Goal: Task Accomplishment & Management: Complete application form

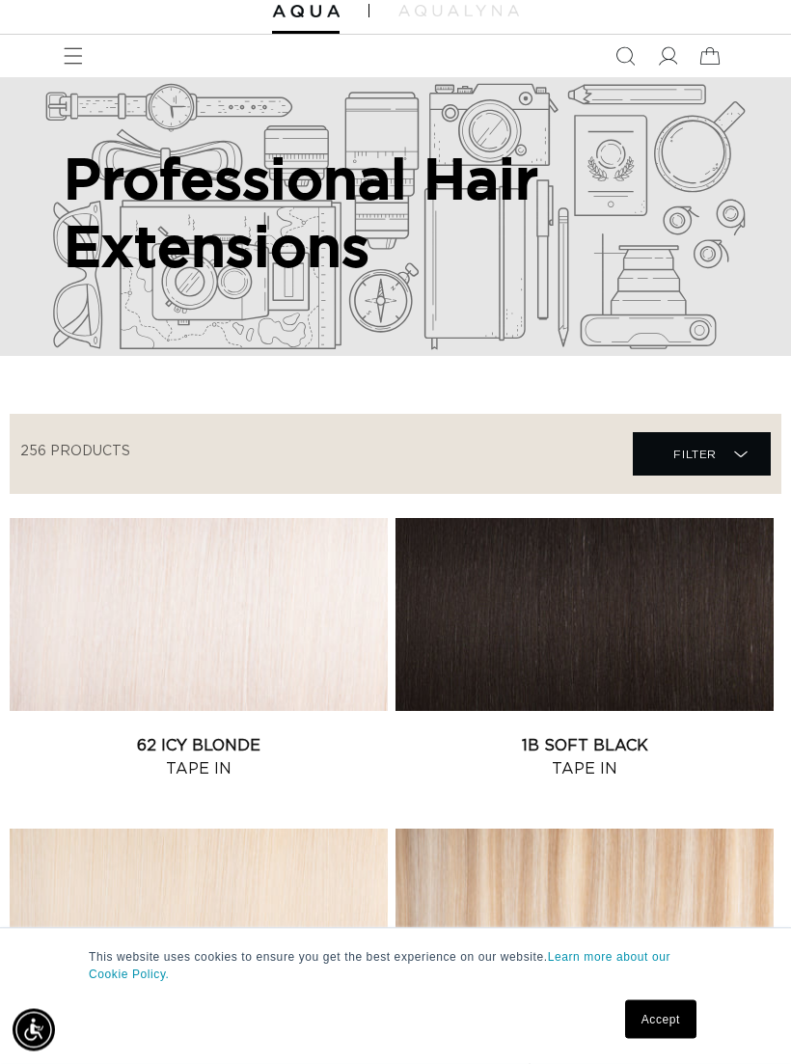
scroll to position [70, 0]
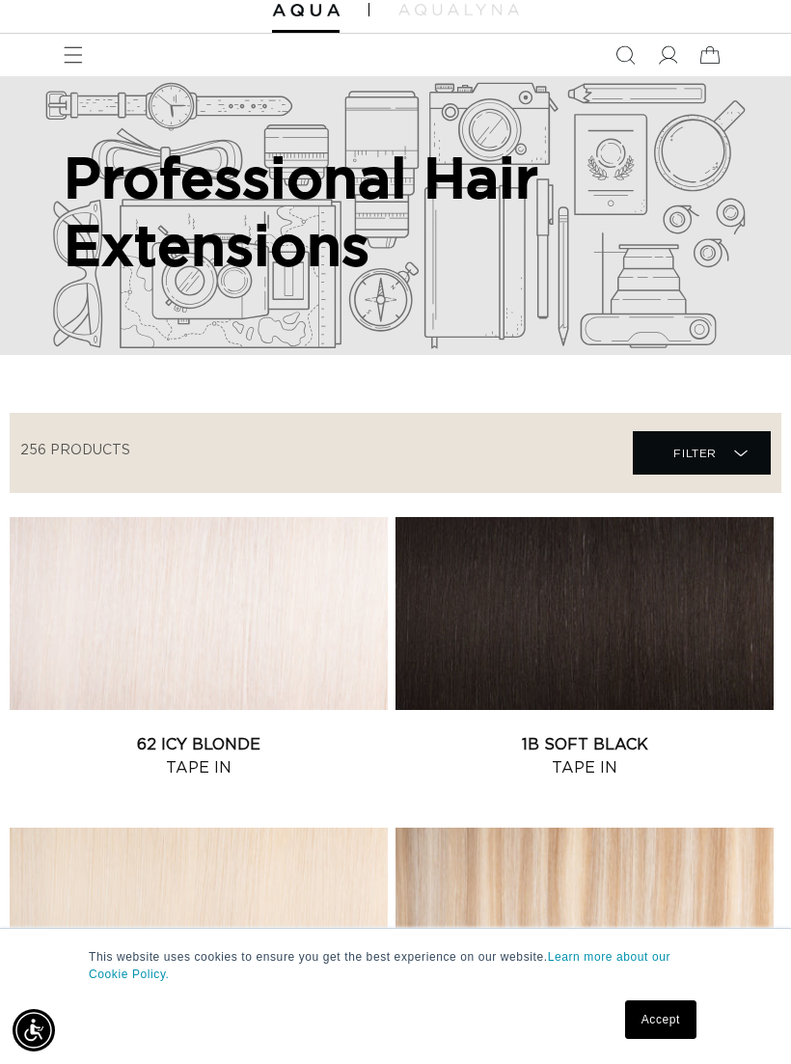
click at [762, 449] on span "Filter Filter" at bounding box center [702, 452] width 138 height 43
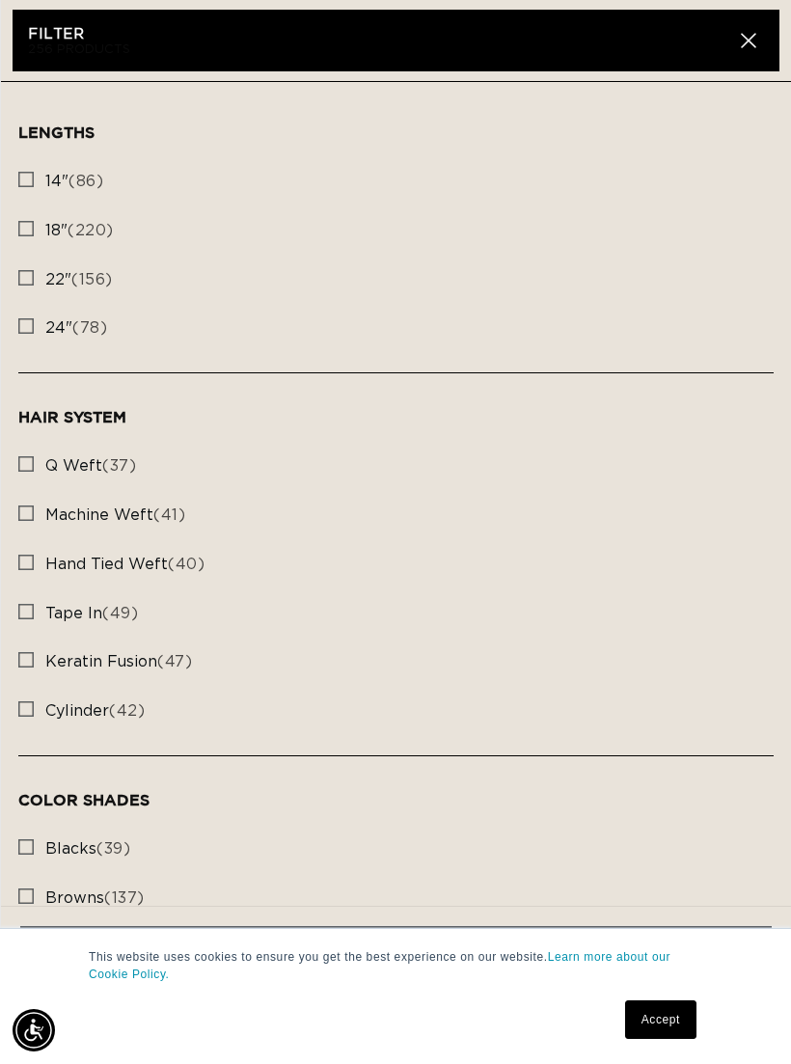
scroll to position [0, 0]
click at [22, 501] on input "machine weft (41) machine weft (41 products)" at bounding box center [25, 508] width 15 height 15
checkbox input "true"
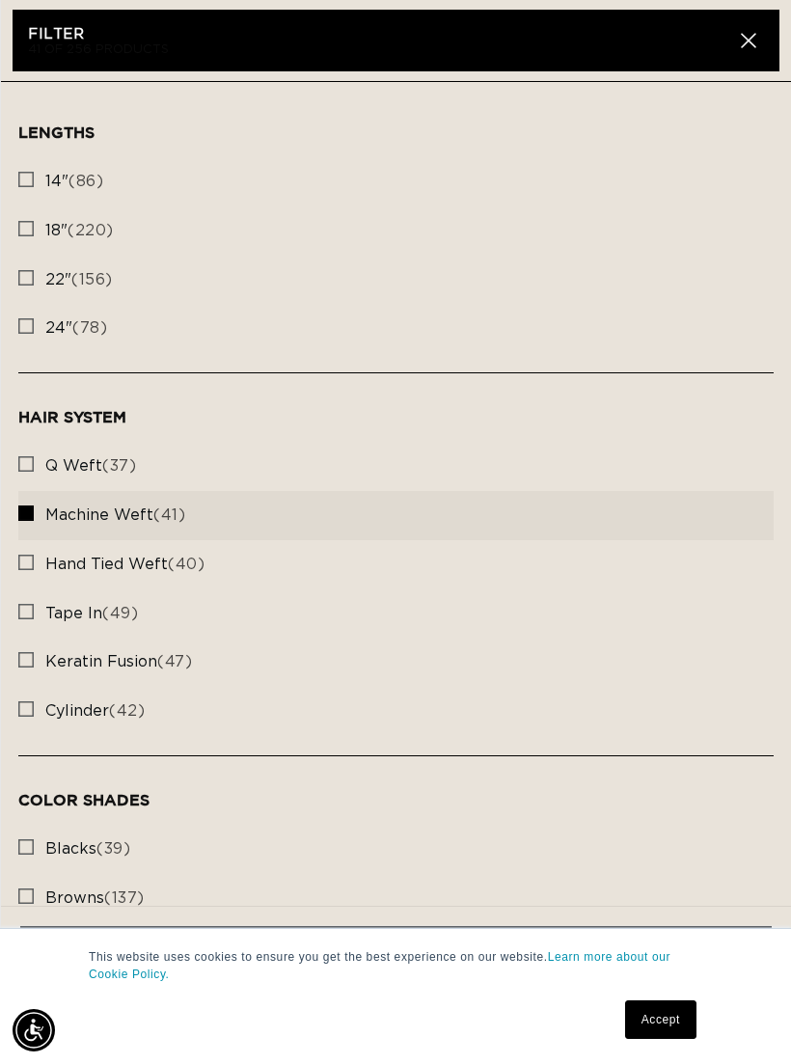
scroll to position [0, 689]
click at [25, 284] on label "22" (156) 22" (156 products)" at bounding box center [395, 280] width 755 height 49
click at [25, 281] on input "22" (156) 22" (156 products)" at bounding box center [25, 272] width 15 height 15
checkbox input "true"
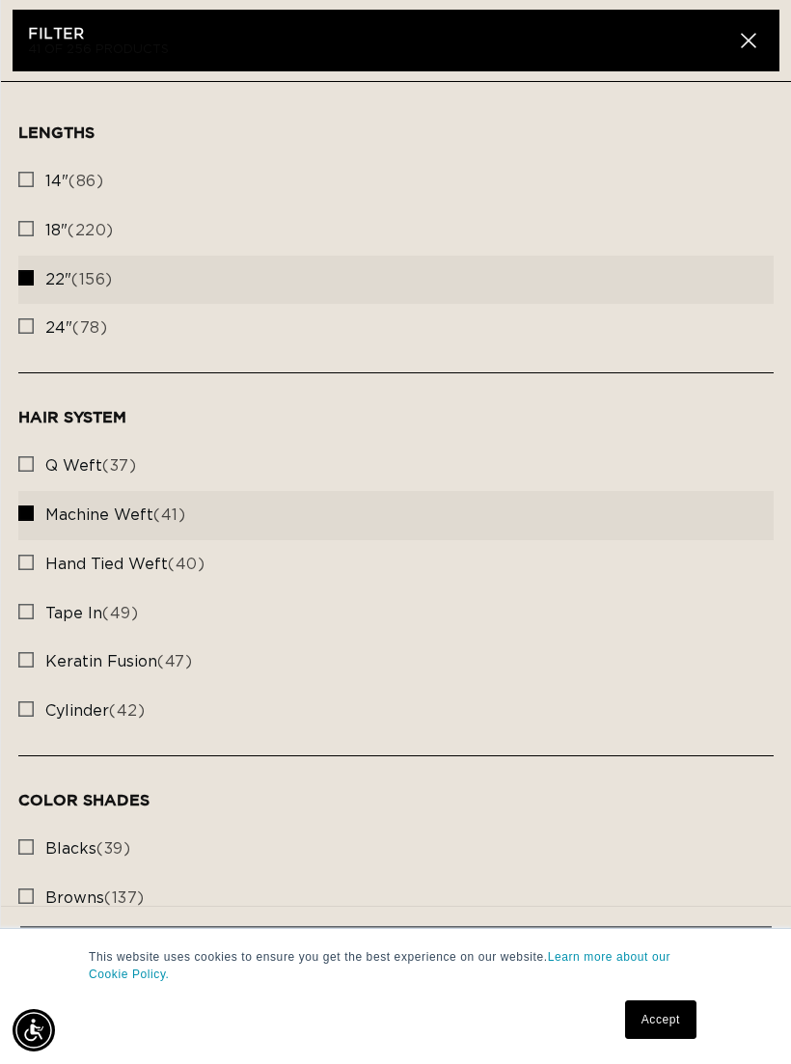
scroll to position [0, 1377]
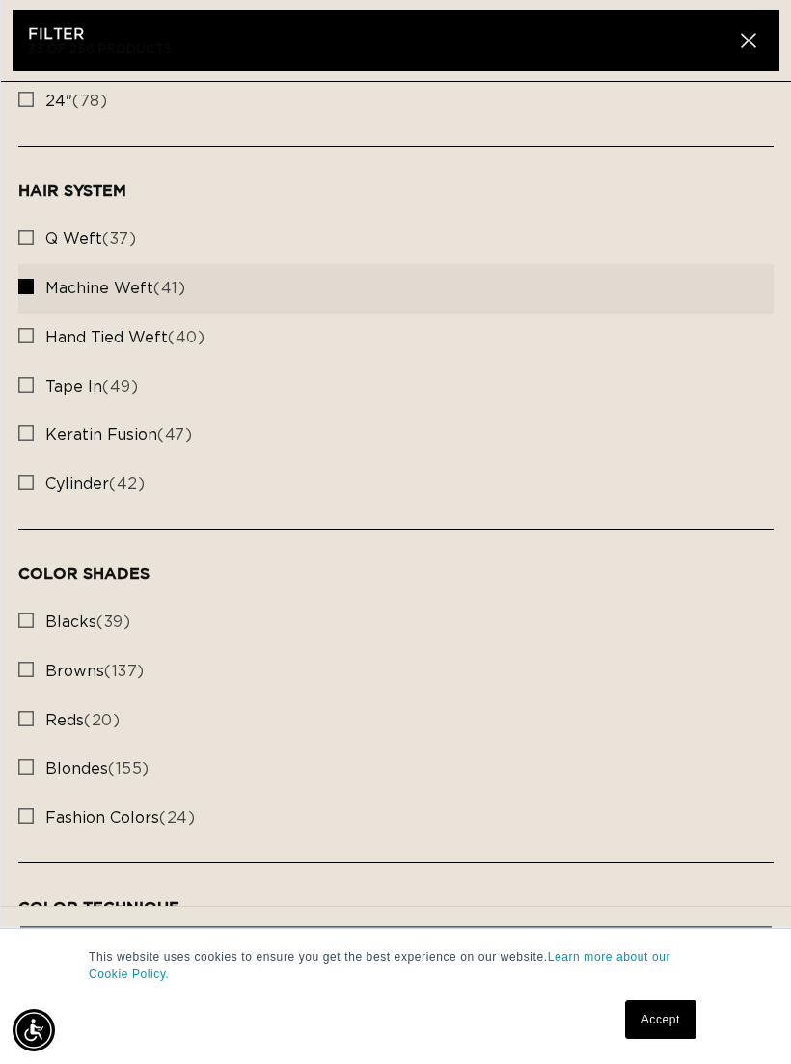
scroll to position [230, 0]
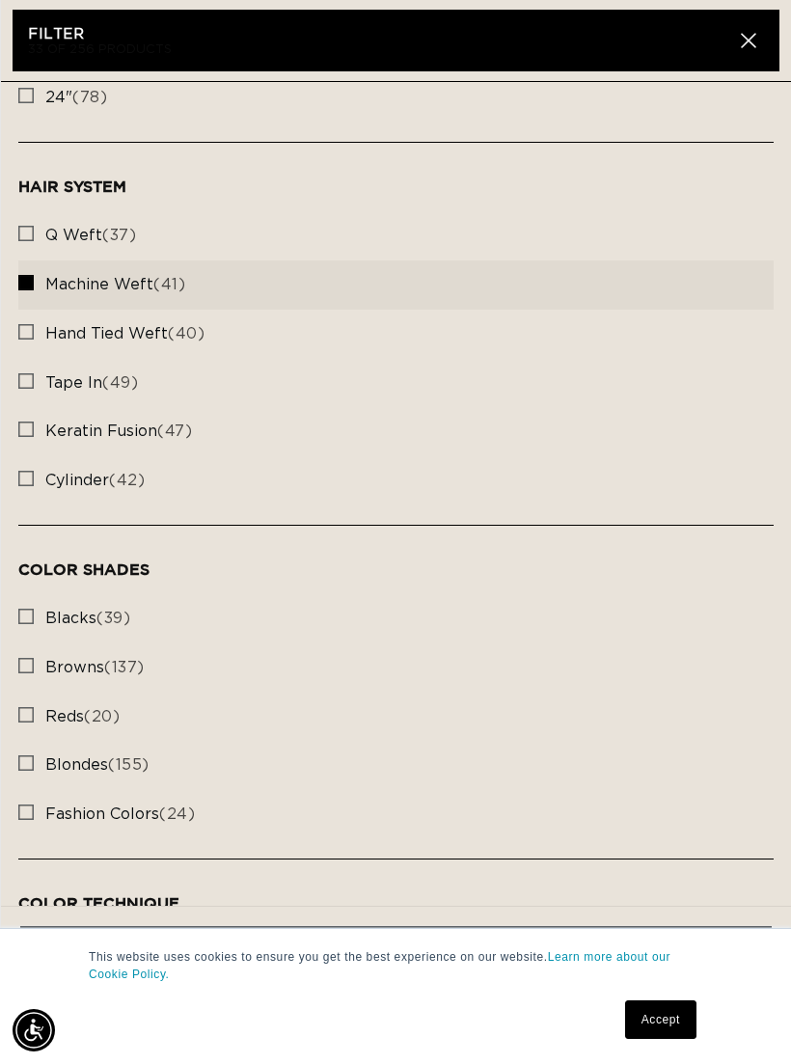
click at [34, 594] on label "blacks (39) blacks (39 products)" at bounding box center [395, 618] width 755 height 49
click at [34, 604] on input "blacks (39) blacks (39 products)" at bounding box center [25, 611] width 15 height 15
checkbox input "true"
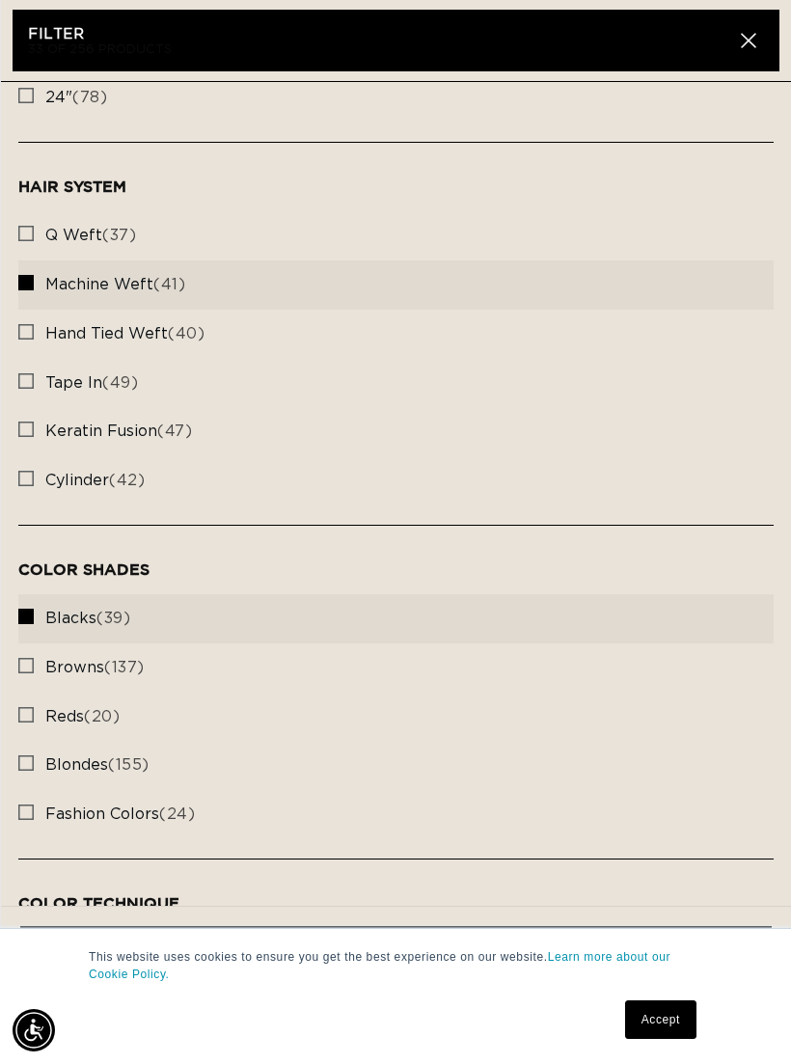
scroll to position [0, 0]
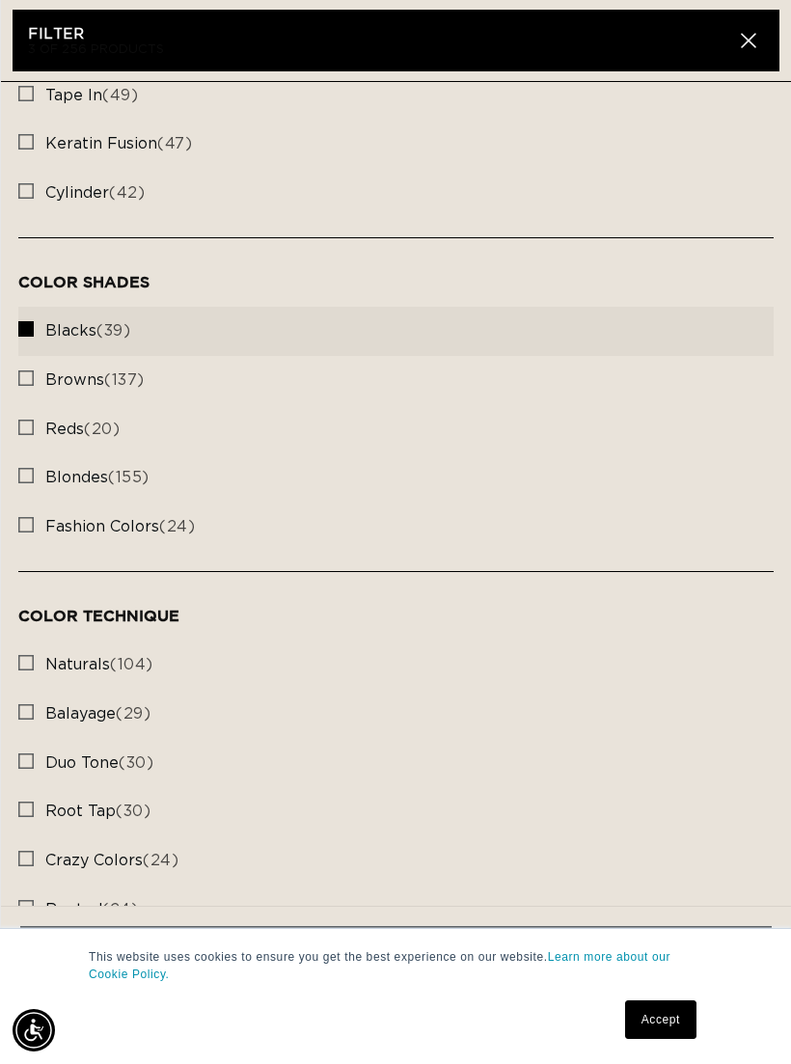
scroll to position [517, 0]
click at [19, 651] on input "naturals (104) naturals (104 products)" at bounding box center [25, 658] width 15 height 15
checkbox input "true"
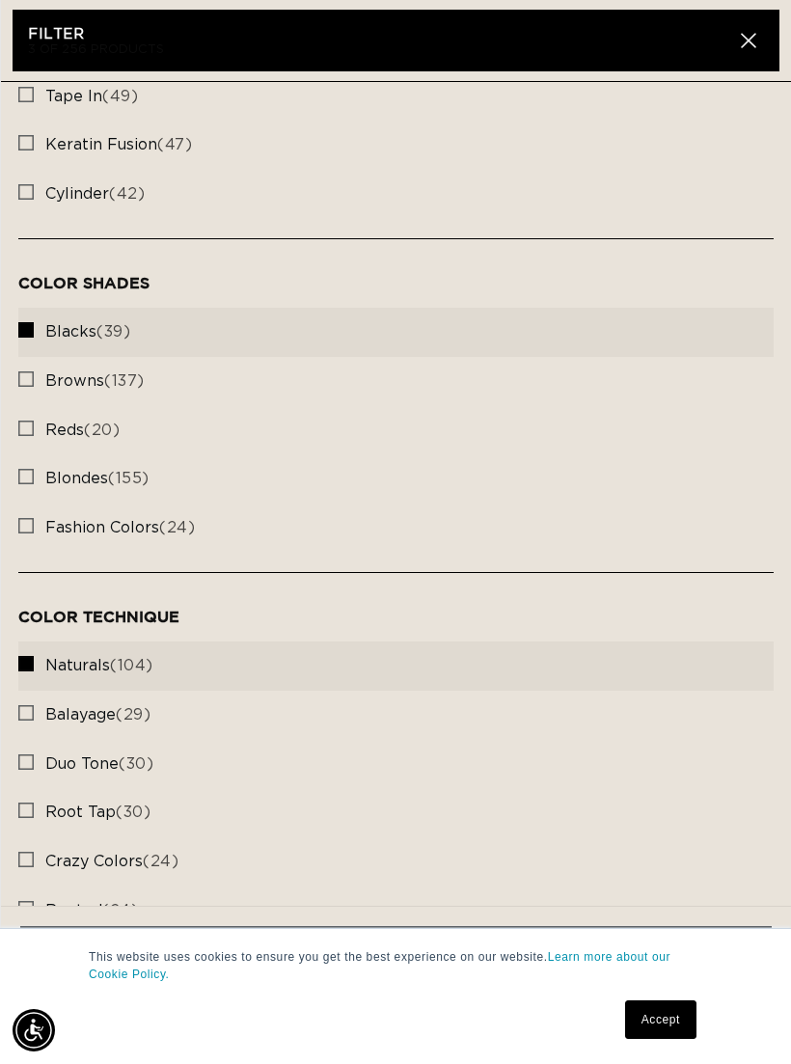
scroll to position [0, 689]
click at [661, 1039] on link "Accept" at bounding box center [660, 1019] width 71 height 39
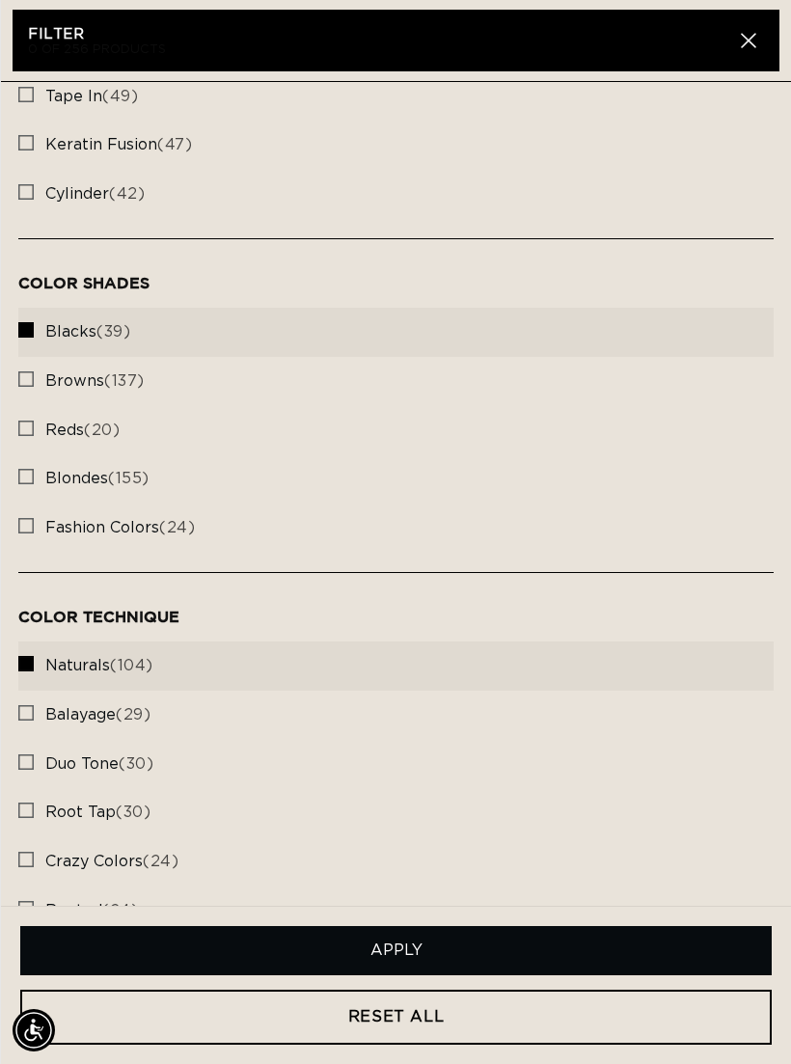
click at [600, 975] on button "Apply" at bounding box center [395, 950] width 751 height 49
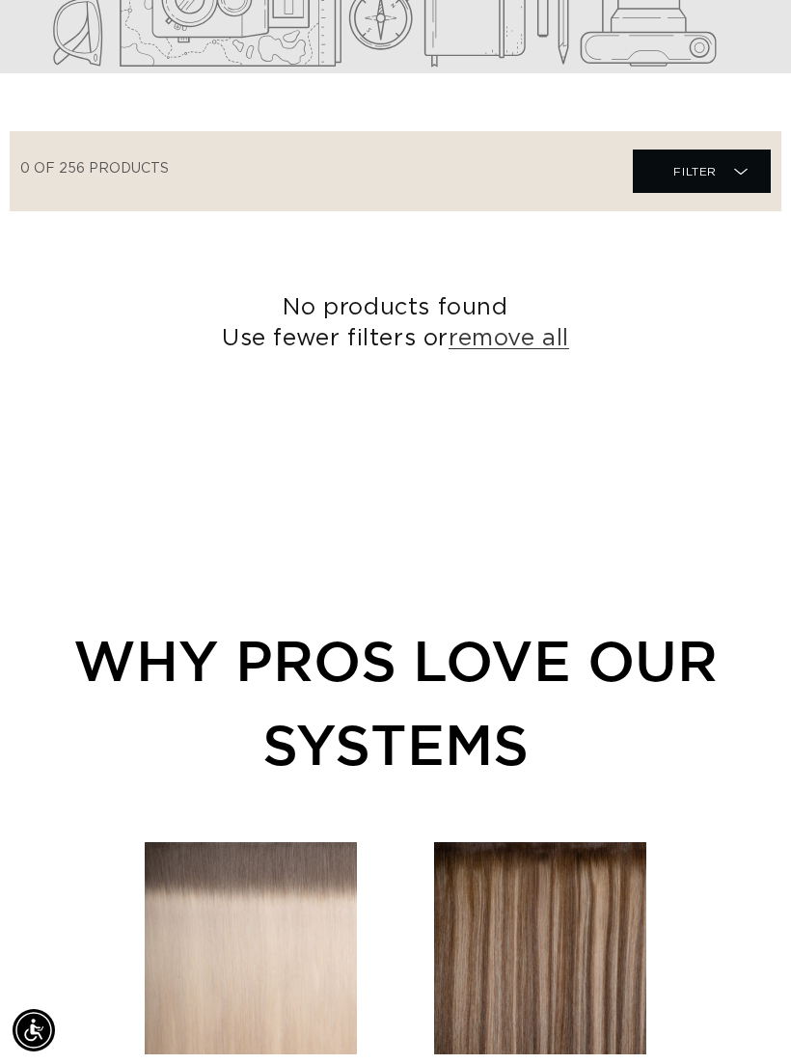
scroll to position [313, 0]
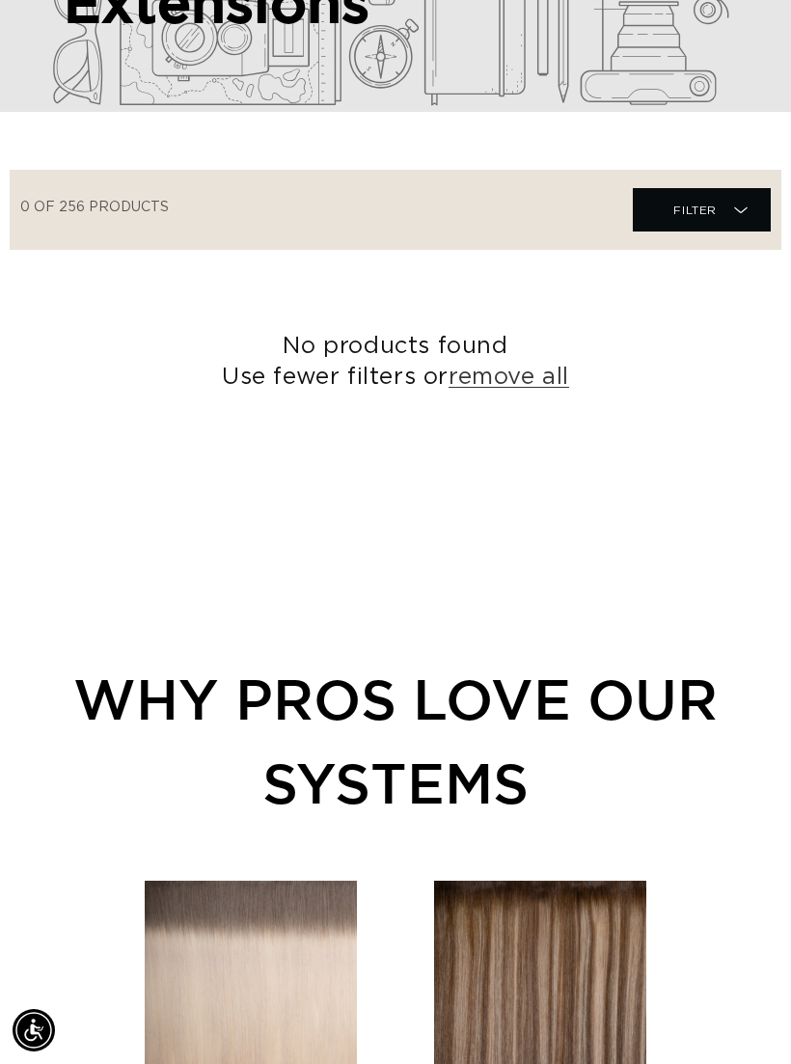
click at [551, 363] on link "remove all" at bounding box center [508, 378] width 121 height 30
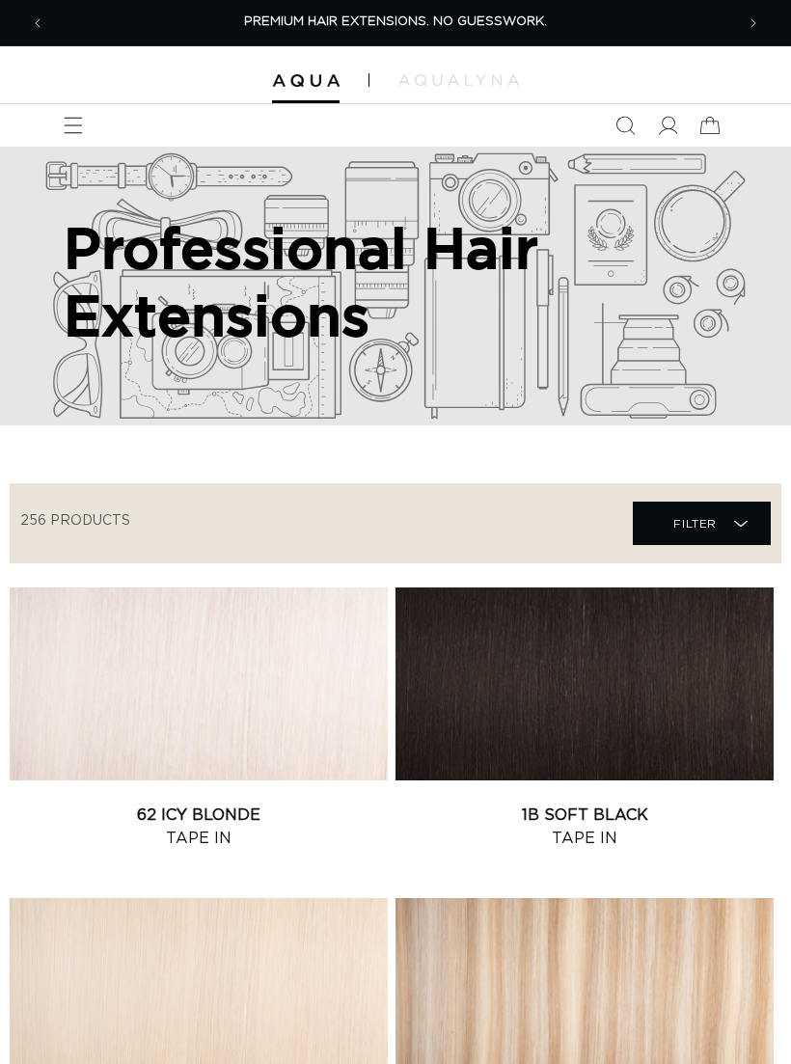
click at [701, 541] on span "Filter Filter" at bounding box center [702, 522] width 138 height 43
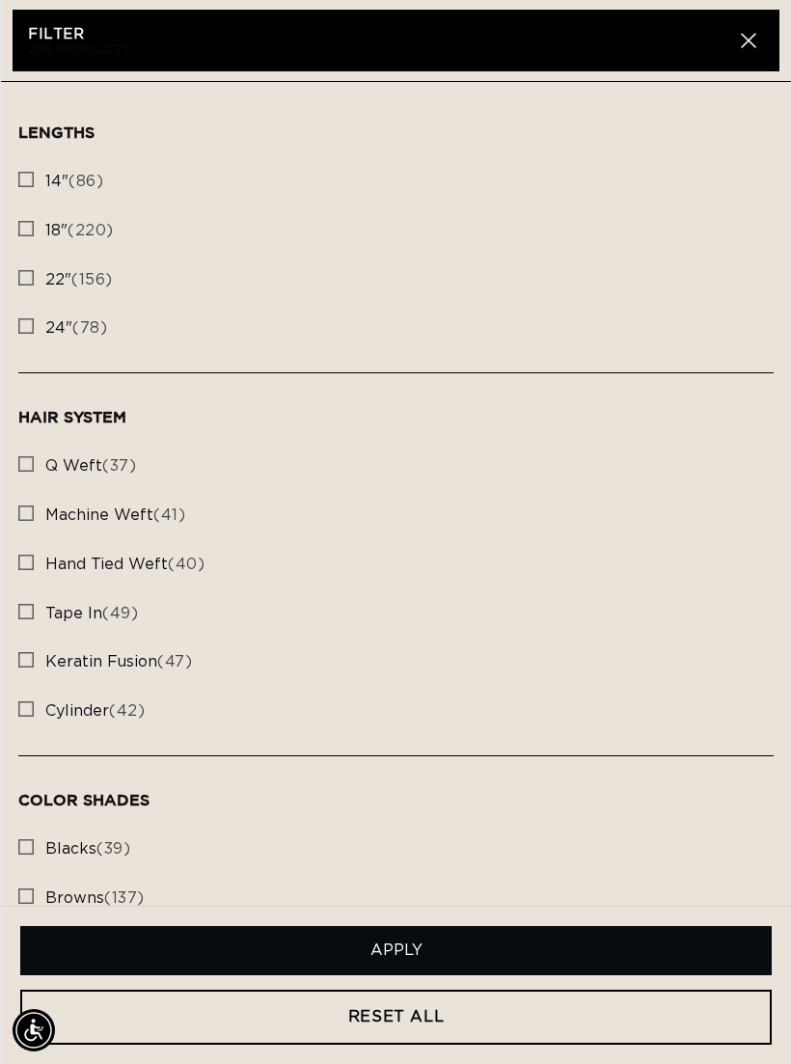
scroll to position [0, 689]
click at [19, 508] on rect at bounding box center [26, 513] width 14 height 14
click at [19, 508] on input "machine weft (41) machine weft (41 products)" at bounding box center [25, 508] width 15 height 15
checkbox input "true"
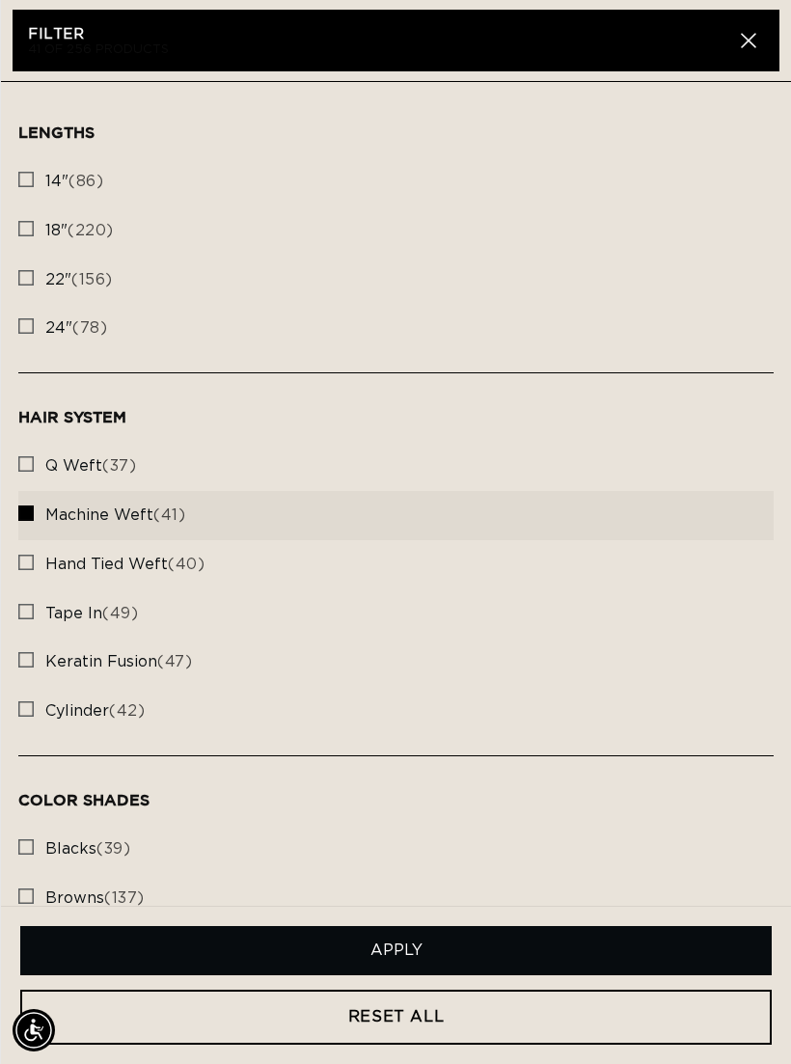
scroll to position [0, 1377]
click at [547, 945] on button "Apply" at bounding box center [395, 950] width 751 height 49
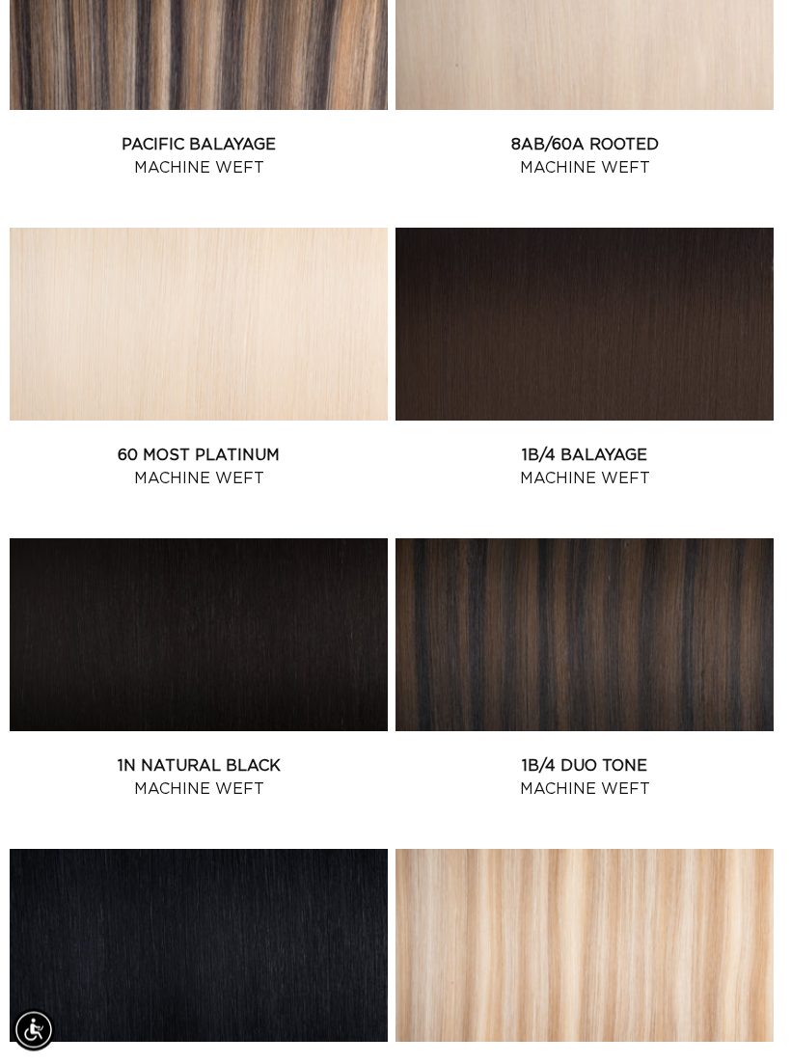
scroll to position [0, 0]
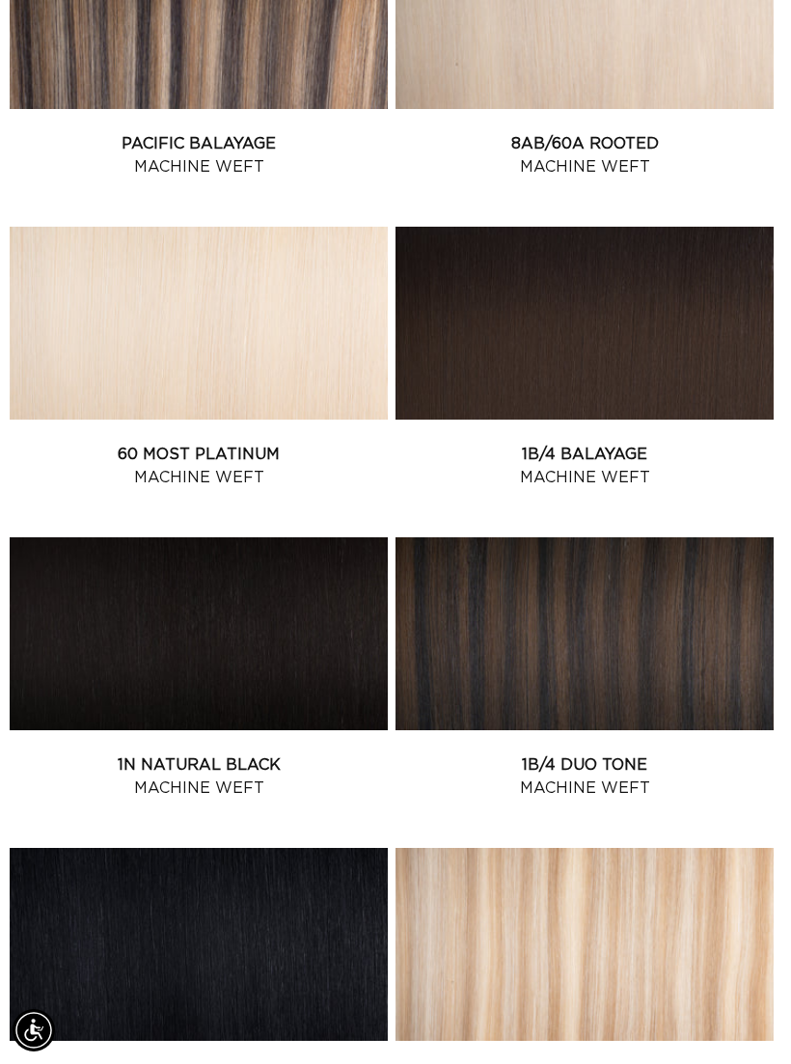
click at [287, 753] on link "1N Natural Black Machine Weft" at bounding box center [199, 776] width 378 height 46
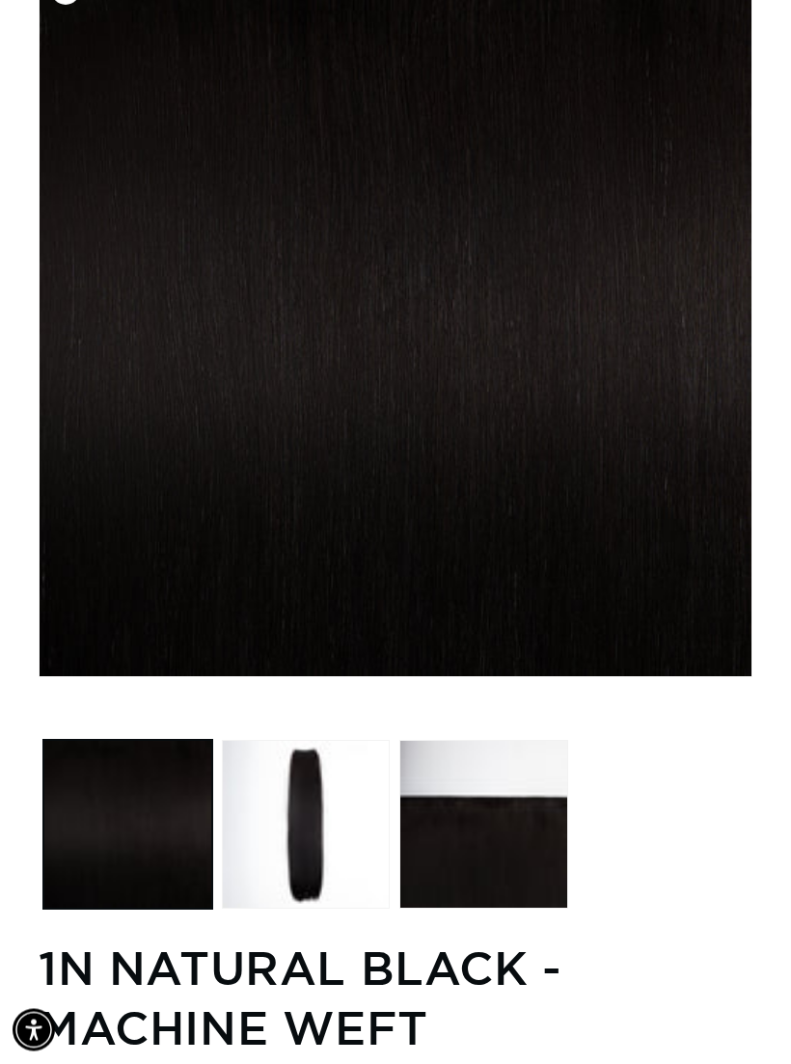
scroll to position [252, 0]
click at [311, 837] on button "Load image 2 in gallery view" at bounding box center [306, 824] width 169 height 169
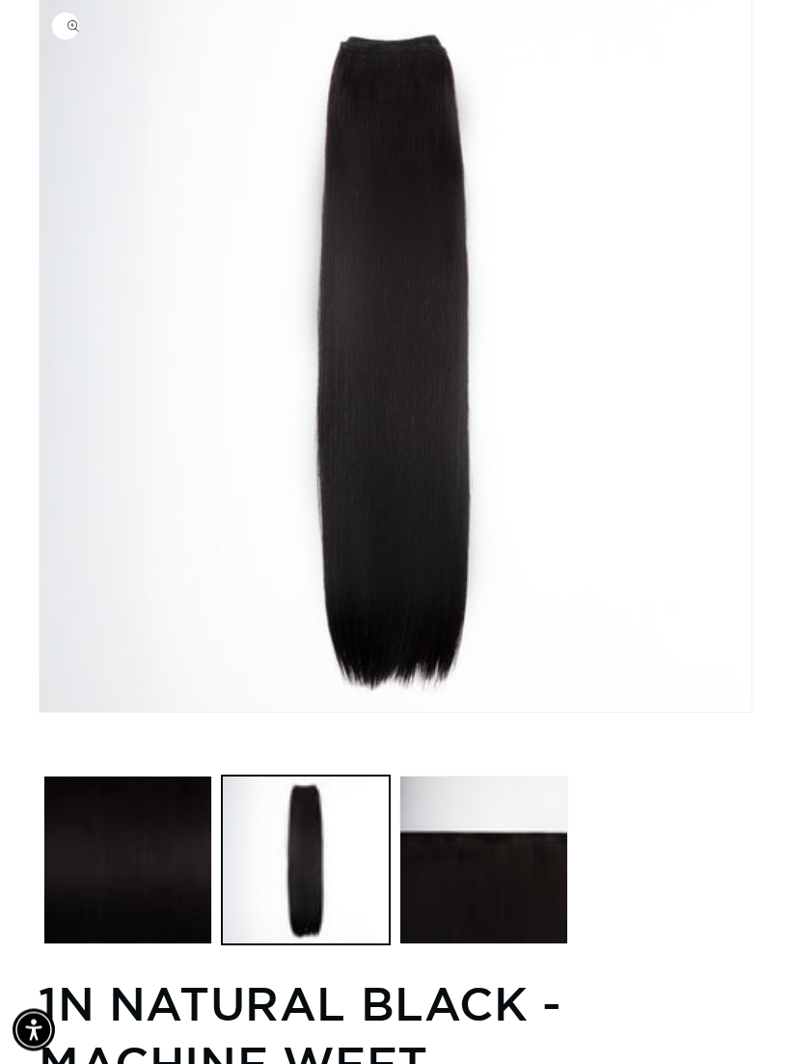
scroll to position [214, 0]
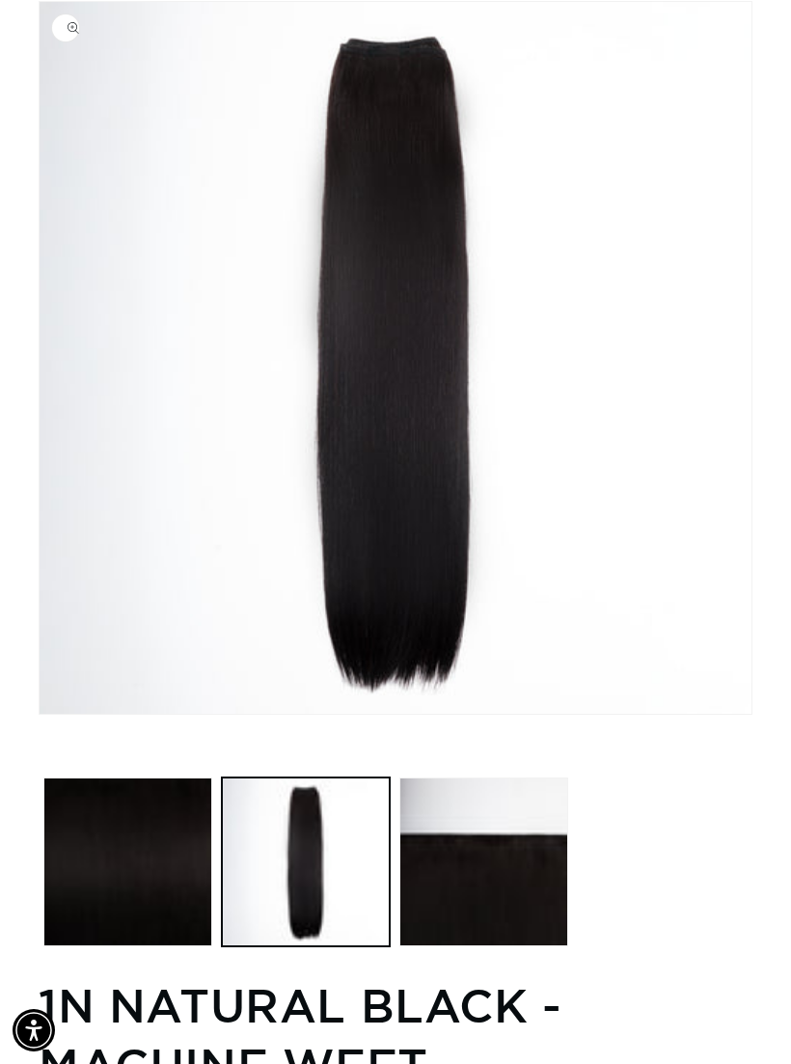
click at [531, 883] on button "Load image 3 in gallery view" at bounding box center [483, 861] width 169 height 169
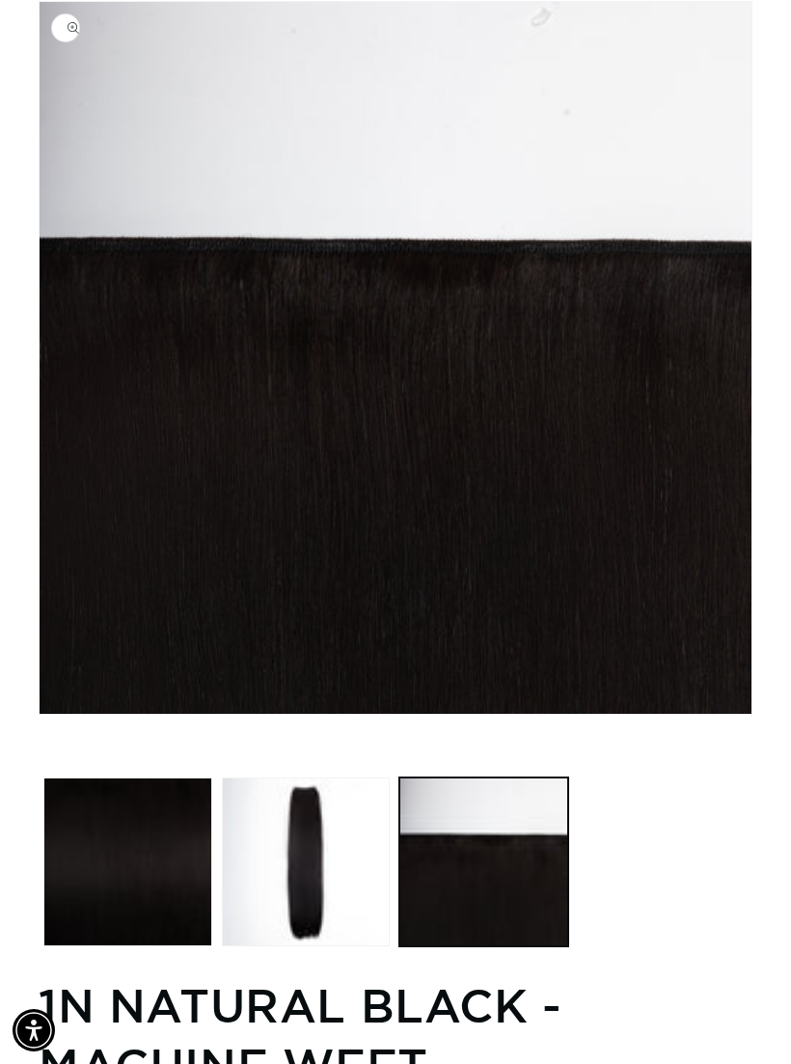
click at [314, 856] on button "Load image 2 in gallery view" at bounding box center [306, 861] width 169 height 169
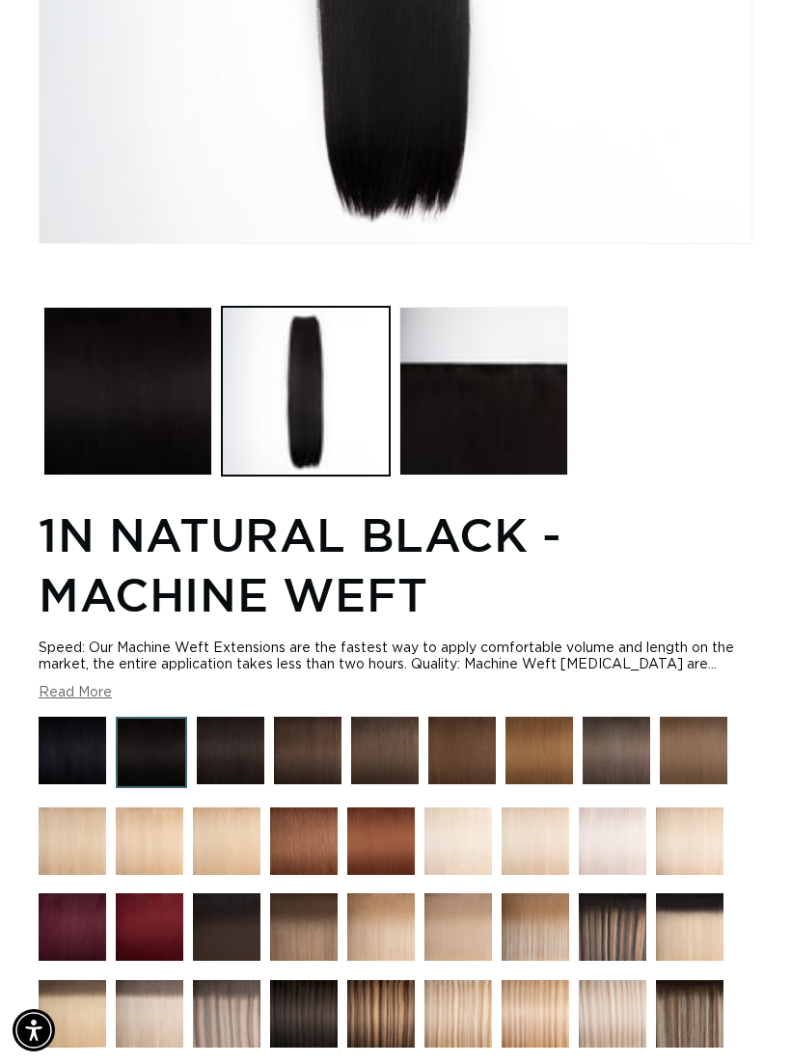
scroll to position [684, 0]
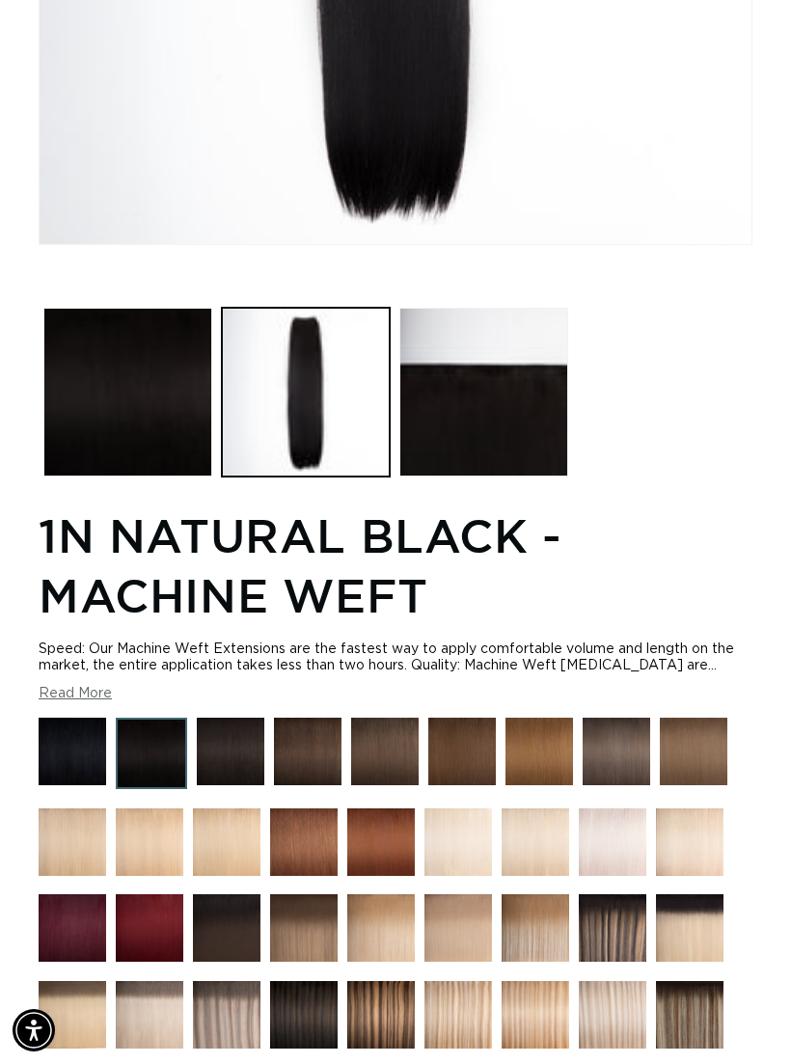
click at [57, 761] on img at bounding box center [73, 752] width 68 height 68
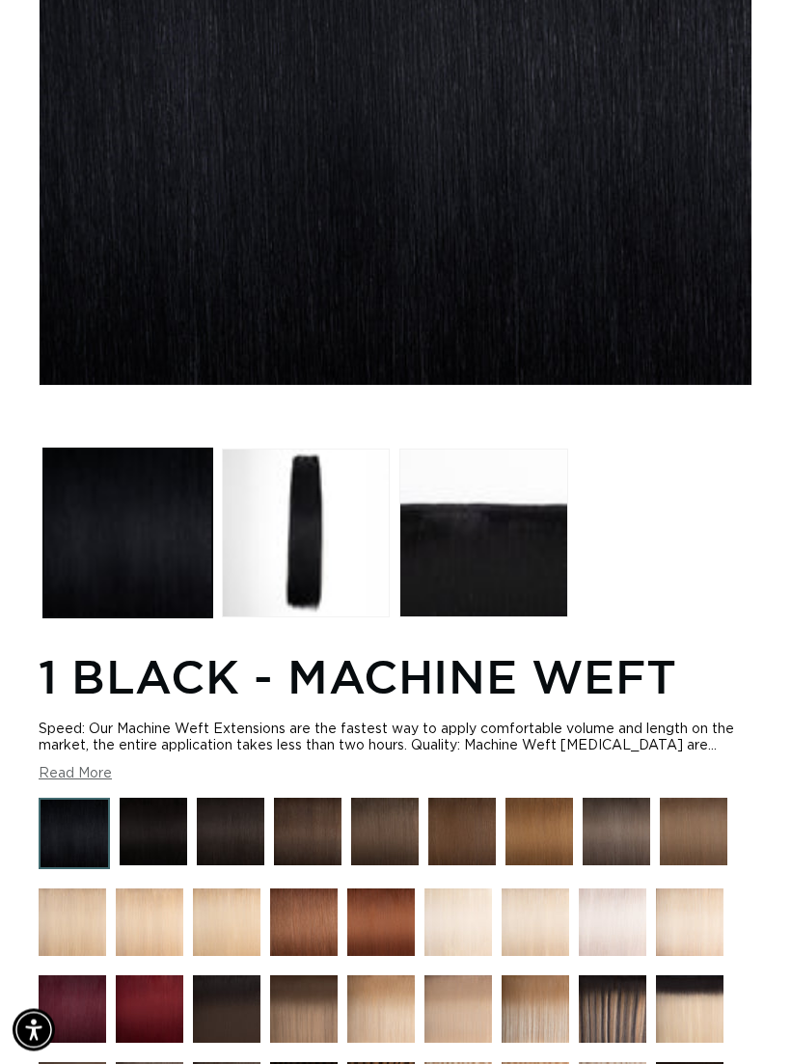
scroll to position [0, 1377]
click at [155, 828] on img at bounding box center [154, 832] width 68 height 68
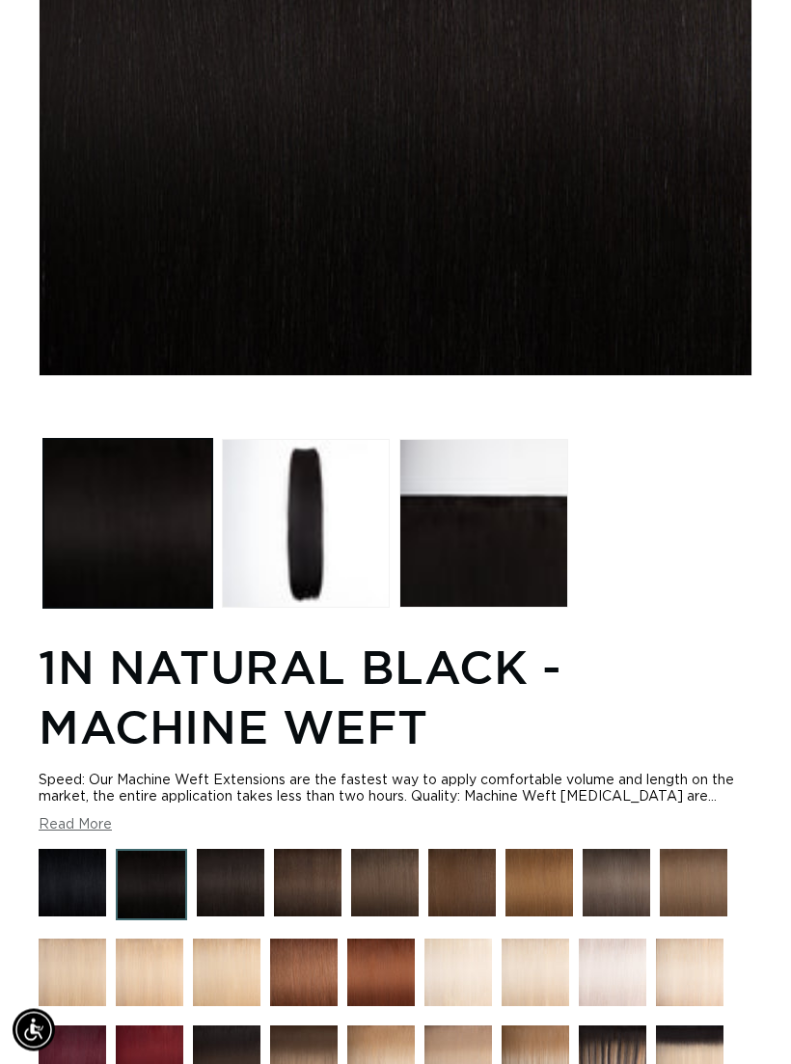
scroll to position [559, 0]
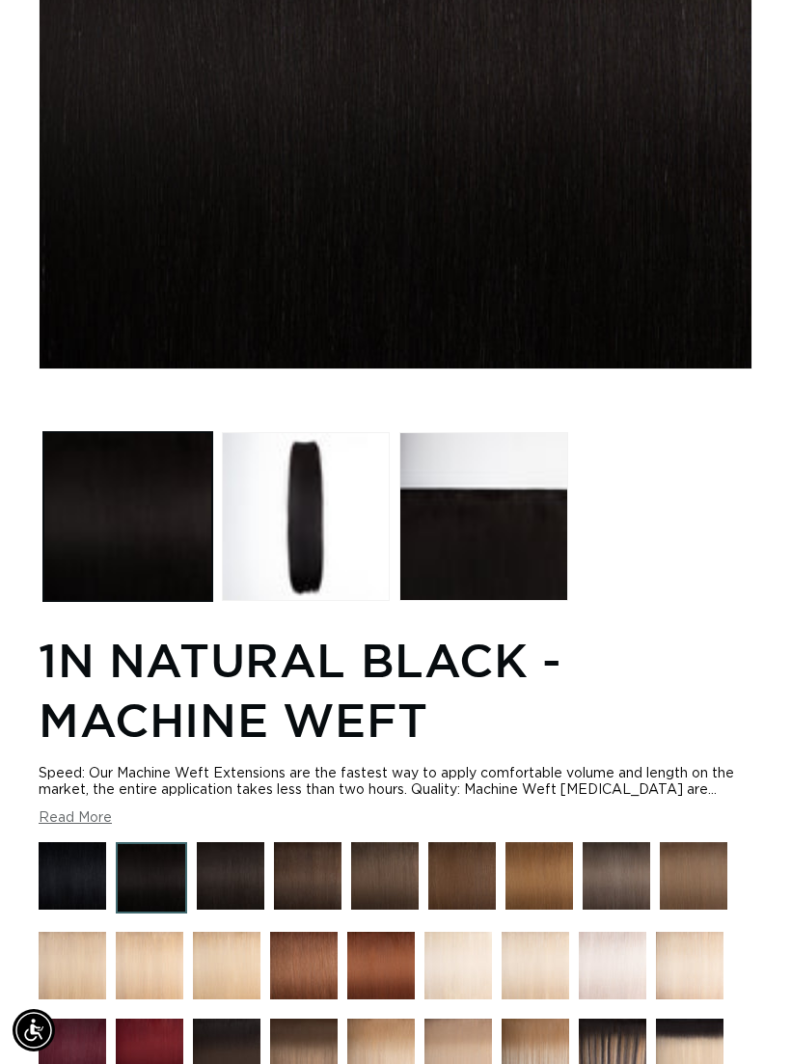
click at [72, 880] on img at bounding box center [73, 876] width 68 height 68
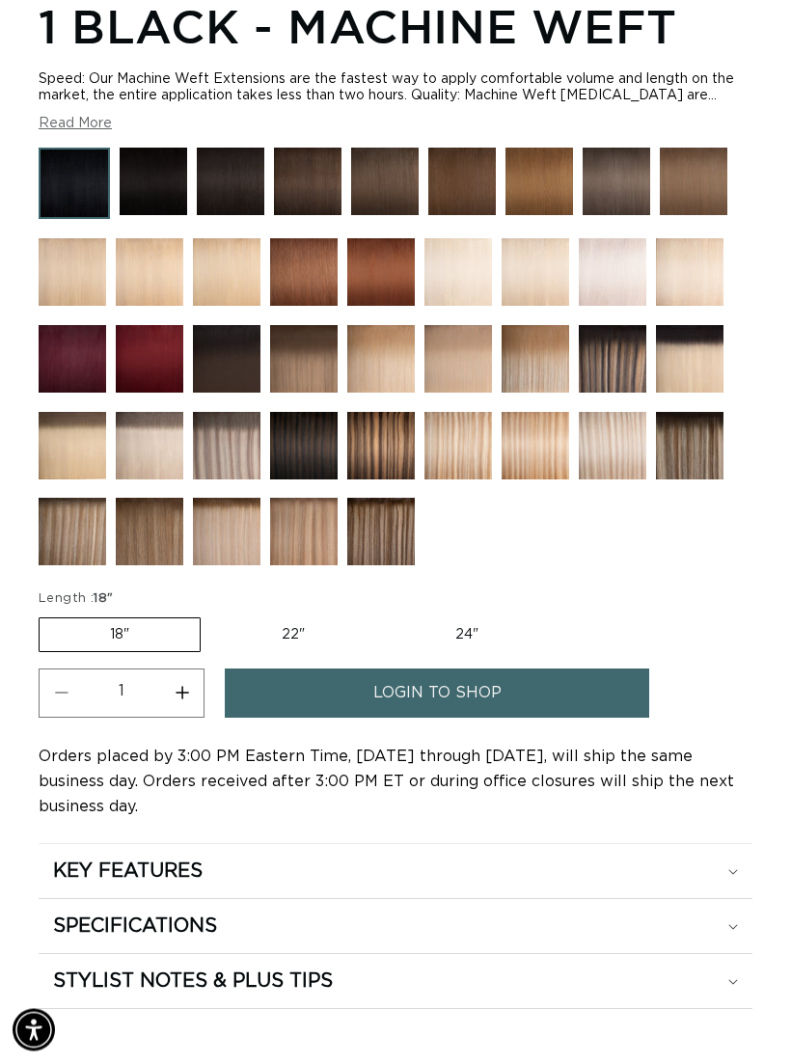
scroll to position [1190, 0]
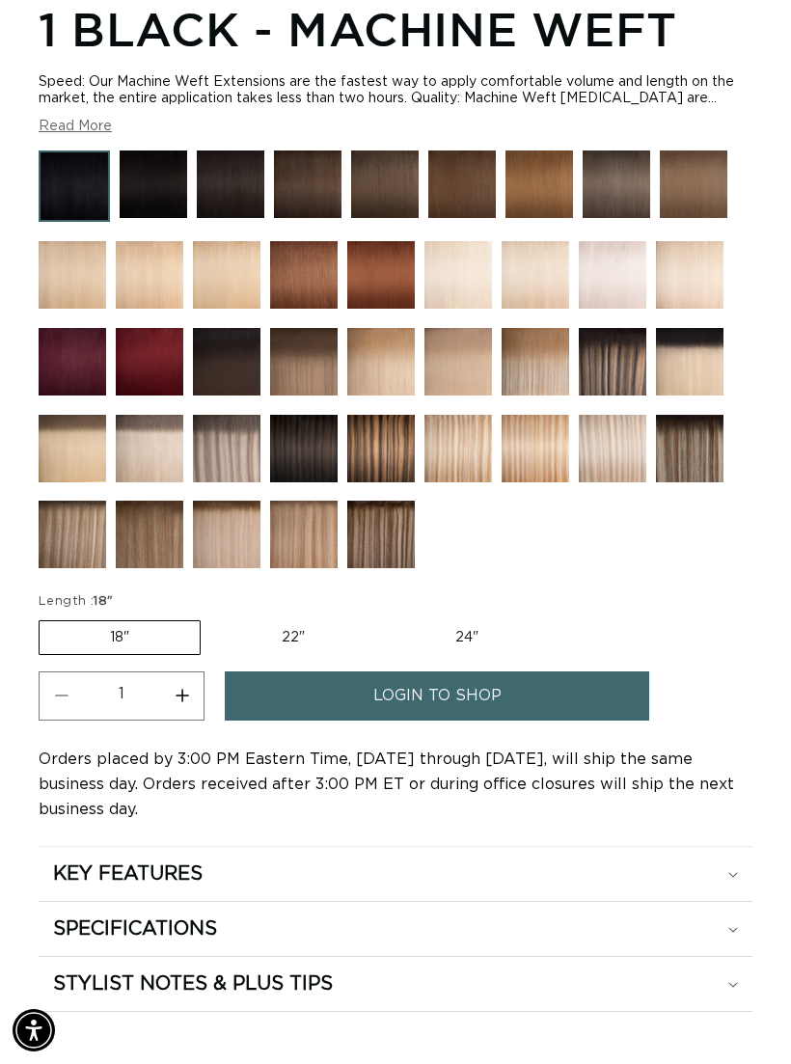
click at [283, 628] on label "22" Variant sold out or unavailable" at bounding box center [293, 637] width 164 height 33
click at [211, 617] on input "22" Variant sold out or unavailable" at bounding box center [210, 616] width 1 height 1
radio input "true"
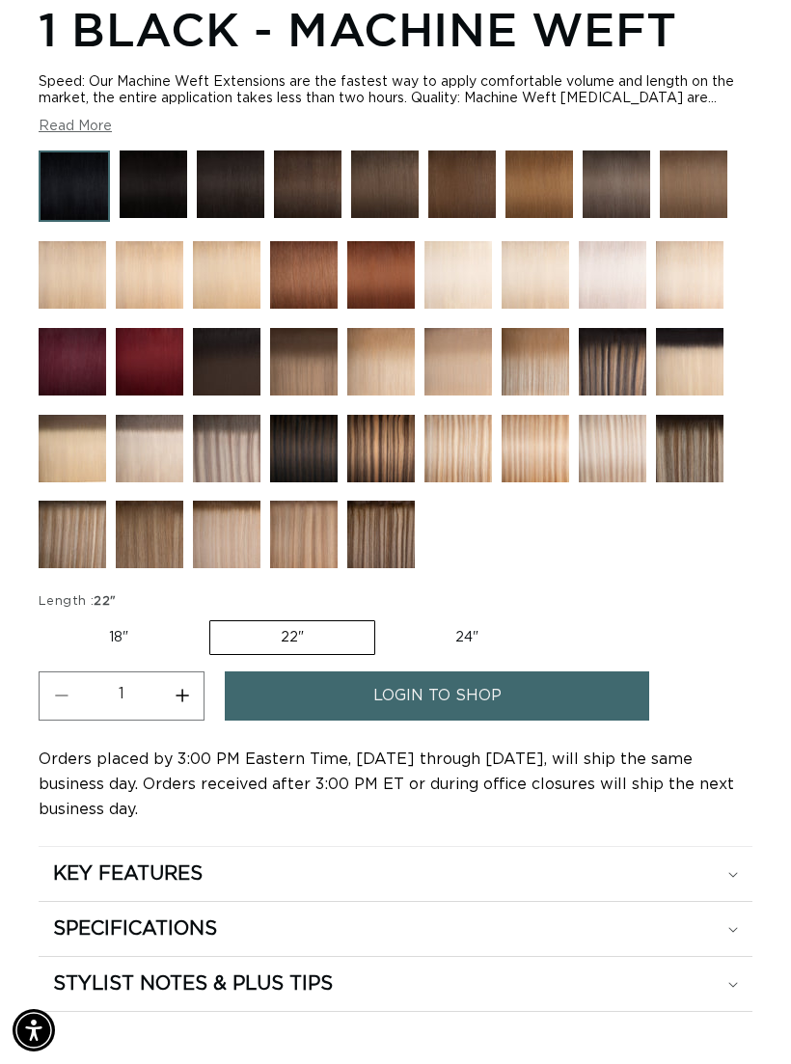
scroll to position [0, 1377]
click at [185, 701] on button "Increase quantity for 1 Black - Machine Weft" at bounding box center [181, 695] width 43 height 49
click at [189, 702] on button "Increase quantity for 1 Black - Machine Weft" at bounding box center [181, 695] width 43 height 49
click at [188, 702] on button "Increase quantity for 1 Black - Machine Weft" at bounding box center [181, 695] width 43 height 49
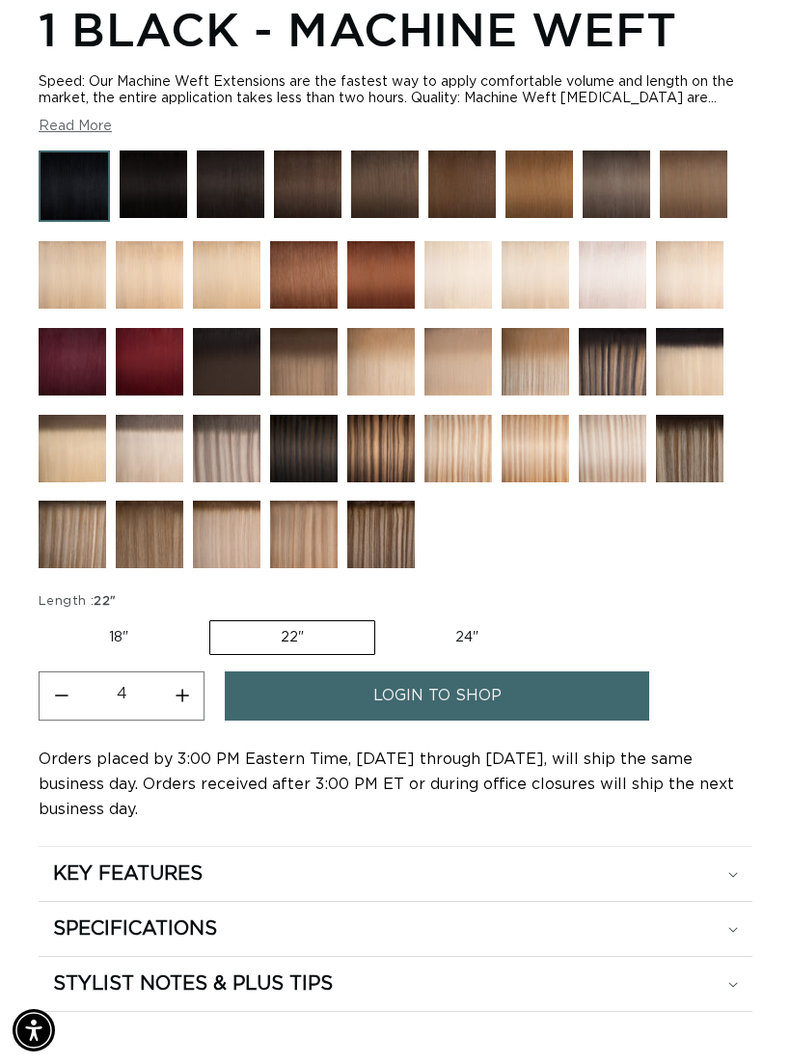
click at [186, 700] on button "Increase quantity for 1 Black - Machine Weft" at bounding box center [181, 695] width 43 height 49
type input "5"
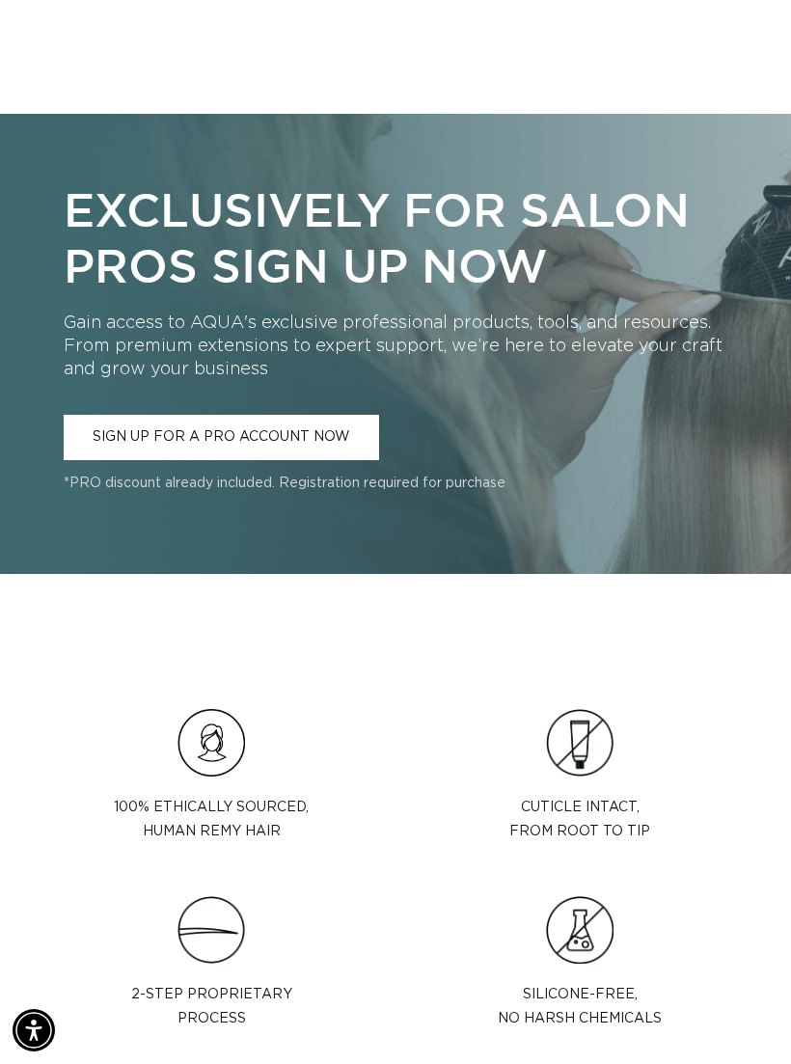
scroll to position [2195, 0]
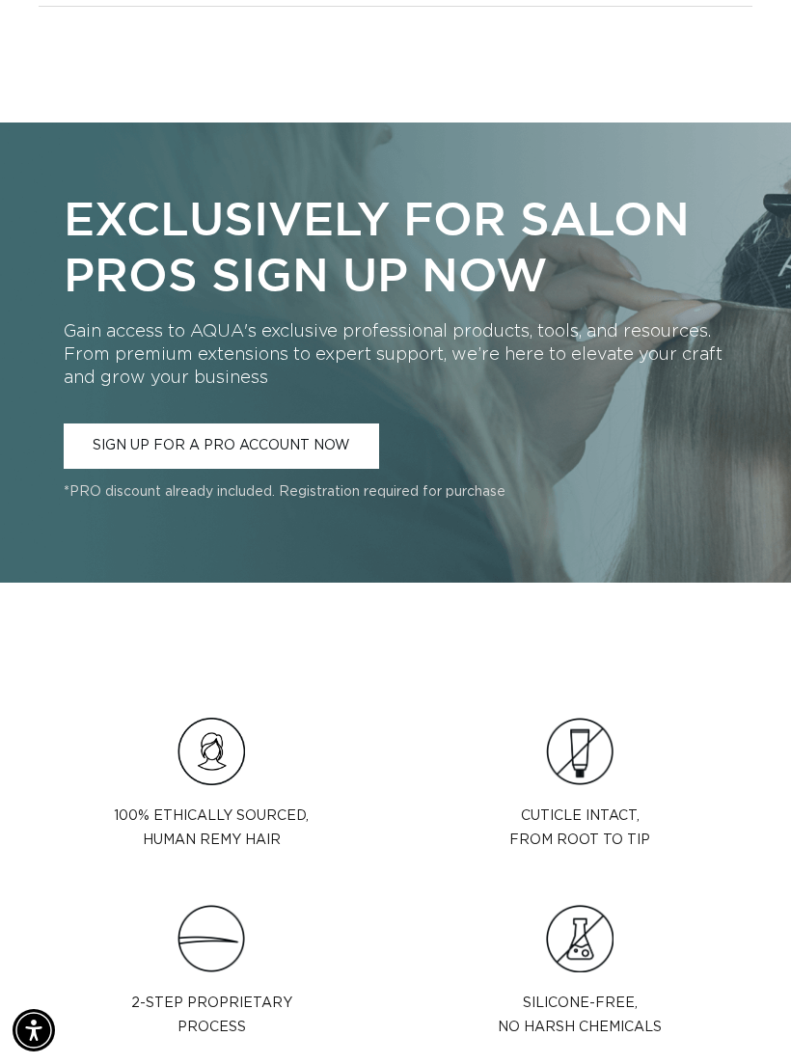
click at [327, 464] on link "SIGN UP FOR A PRO ACCOUNT NOW" at bounding box center [221, 445] width 315 height 45
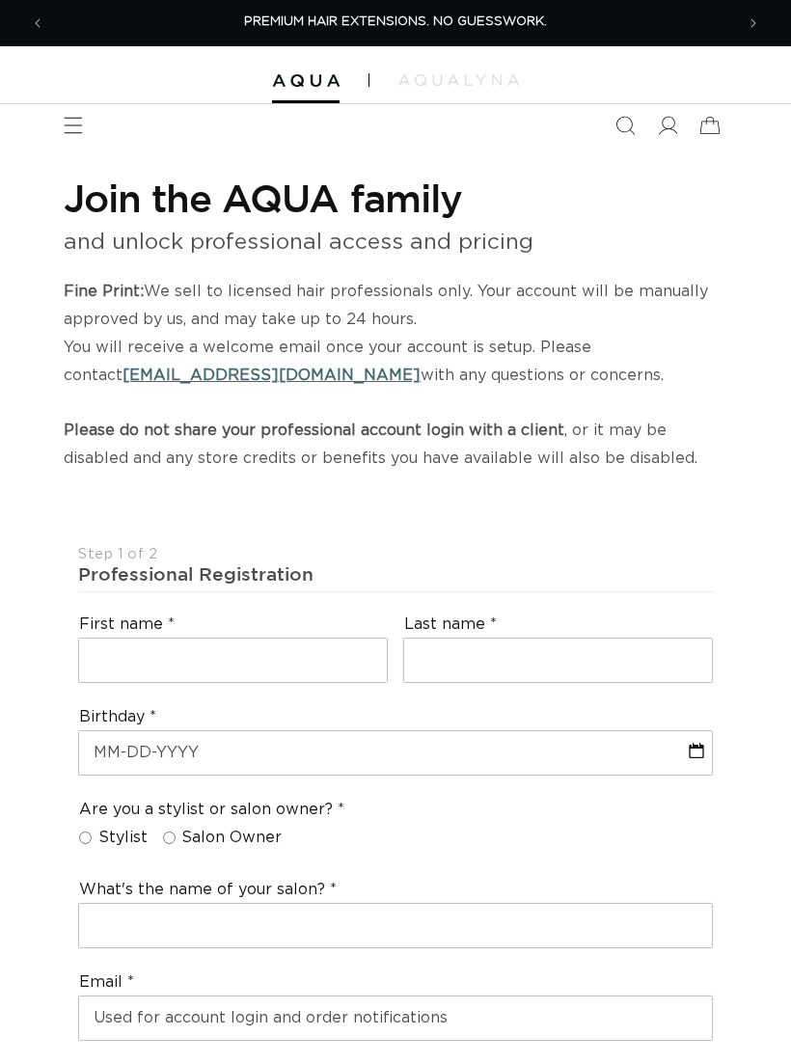
select select "US"
select select "[GEOGRAPHIC_DATA]"
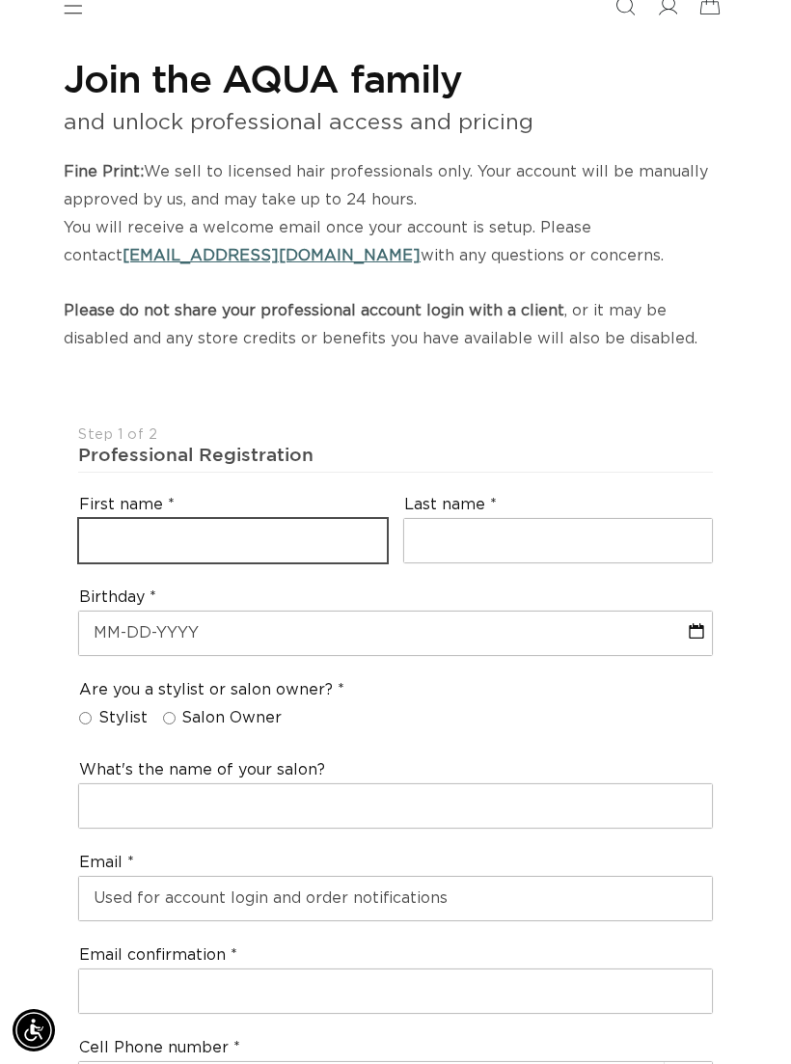
click at [302, 519] on input "text" at bounding box center [233, 540] width 308 height 43
type input "[PERSON_NAME]"
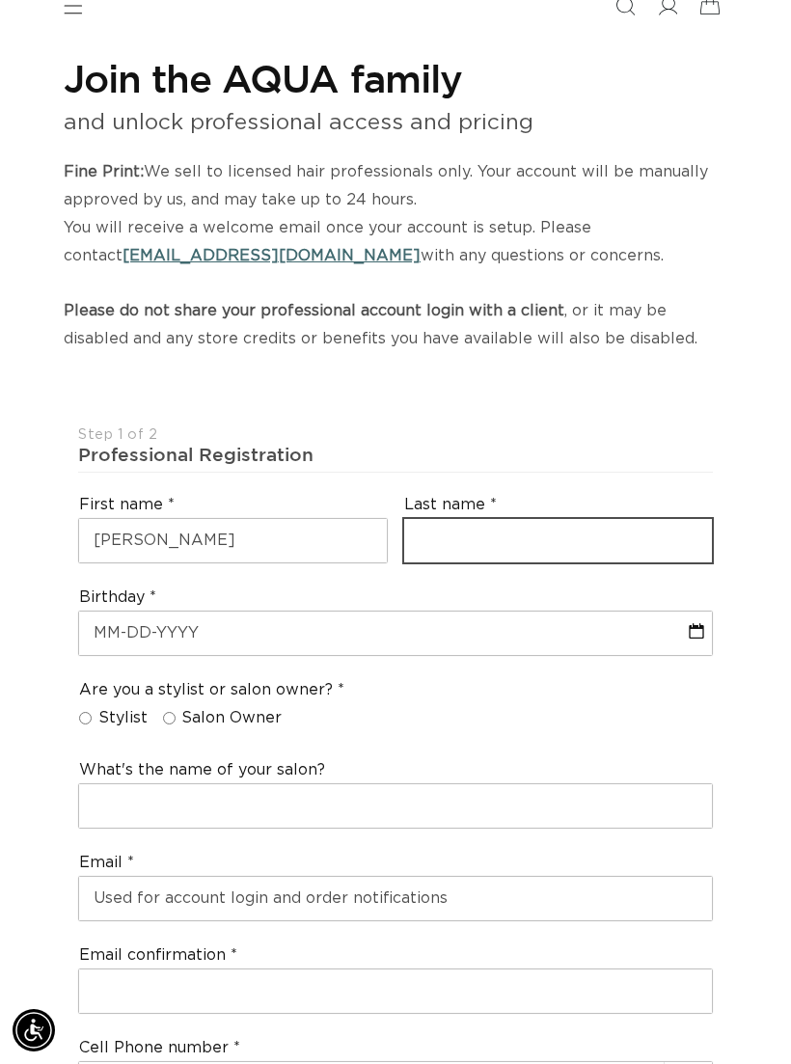
type input "Puz"
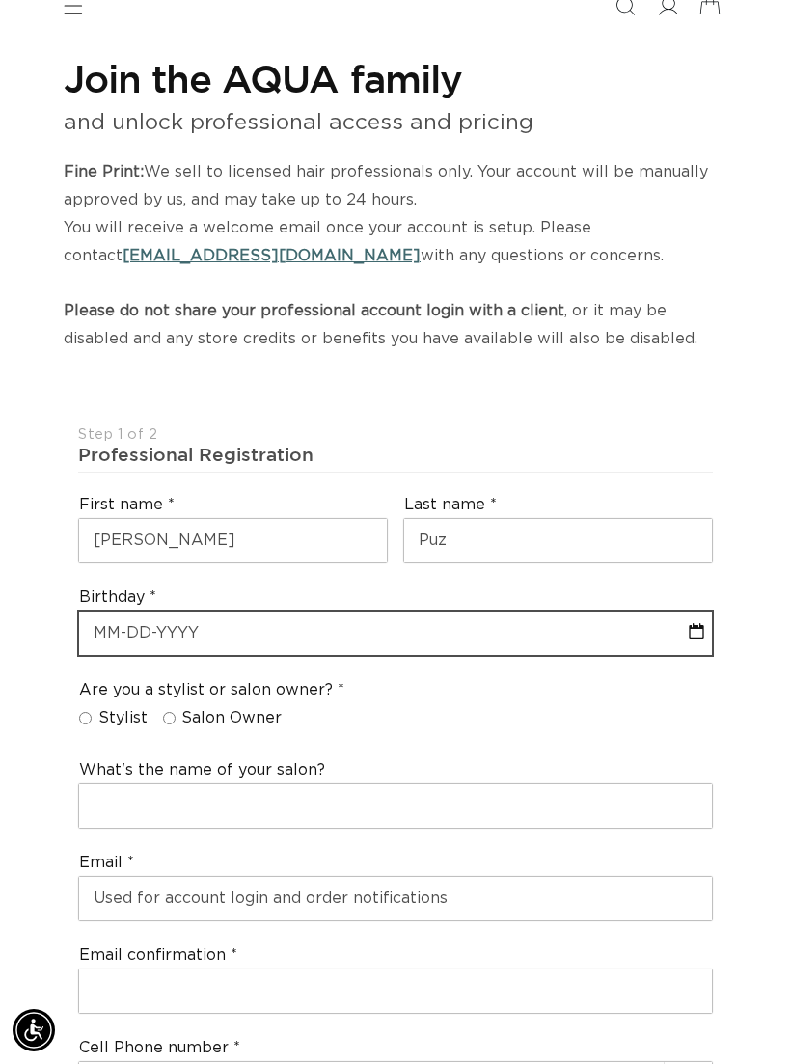
select select "9"
select select "2025"
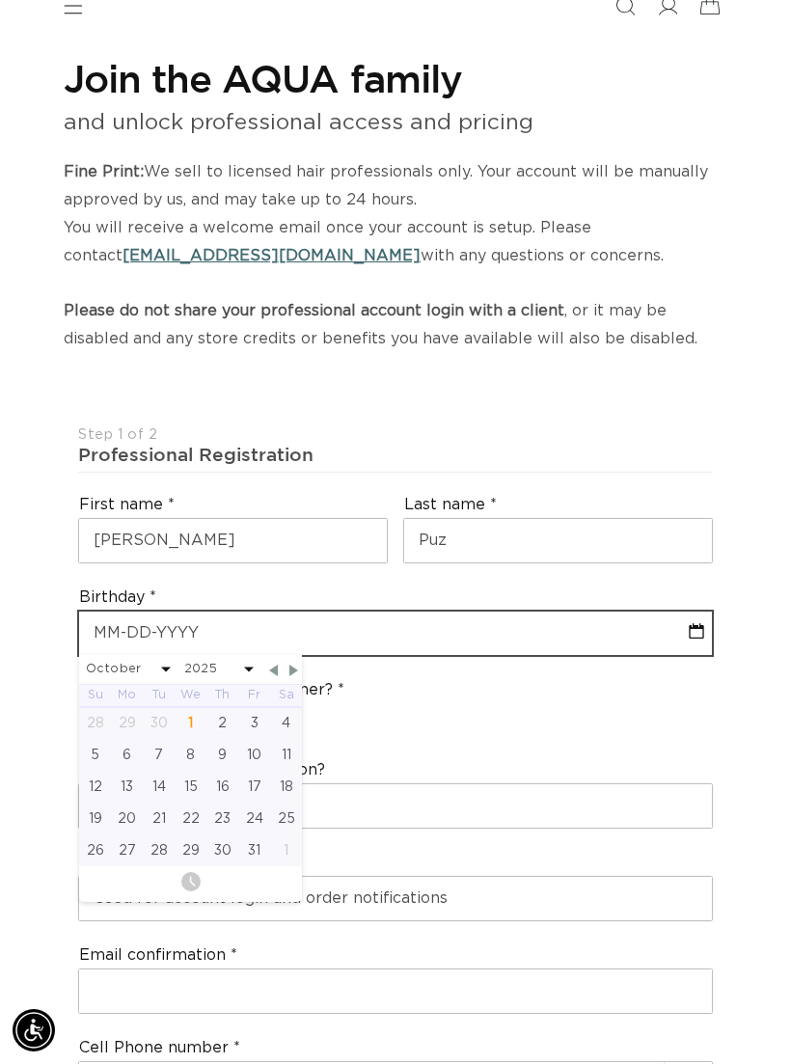
type input "[DATE]"
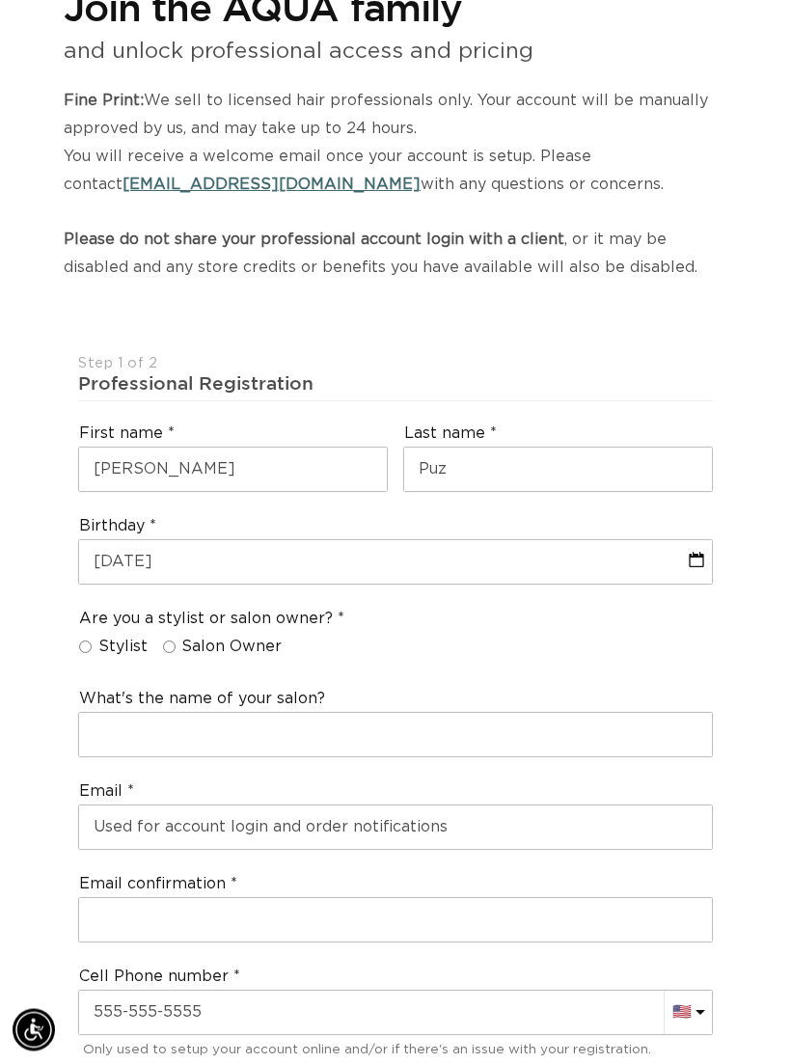
scroll to position [196, 0]
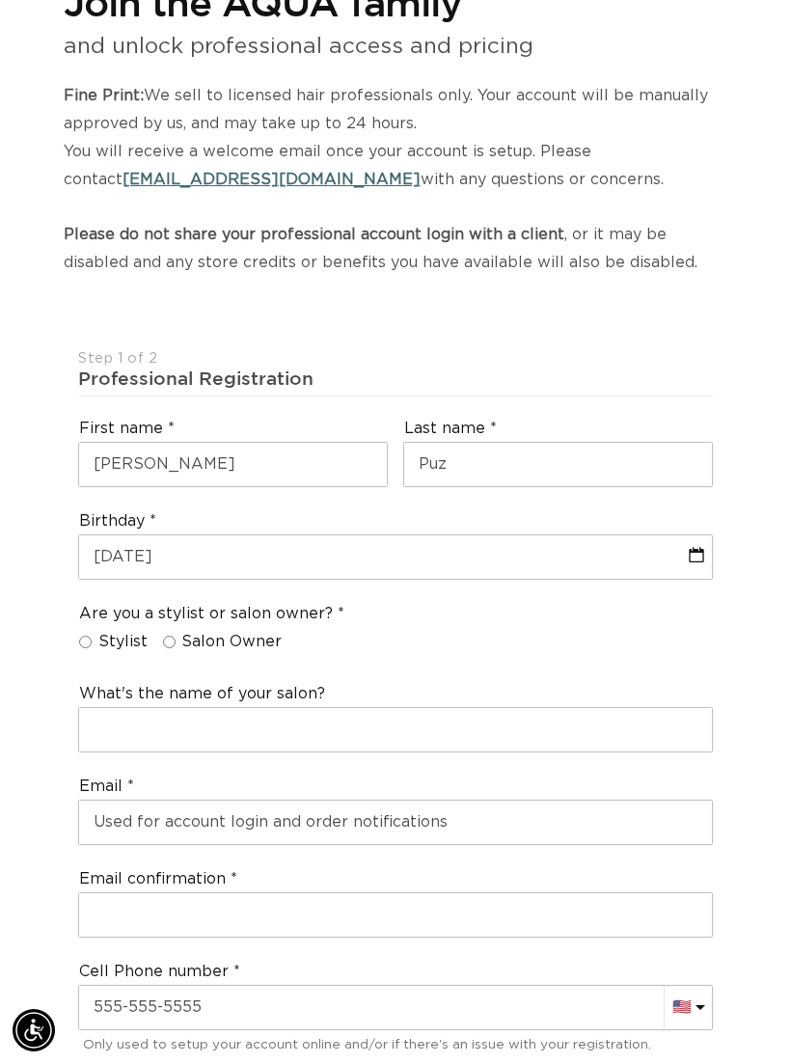
click at [119, 633] on span "Stylist" at bounding box center [122, 642] width 49 height 20
click at [92, 636] on input "Stylist" at bounding box center [85, 642] width 13 height 13
radio input "true"
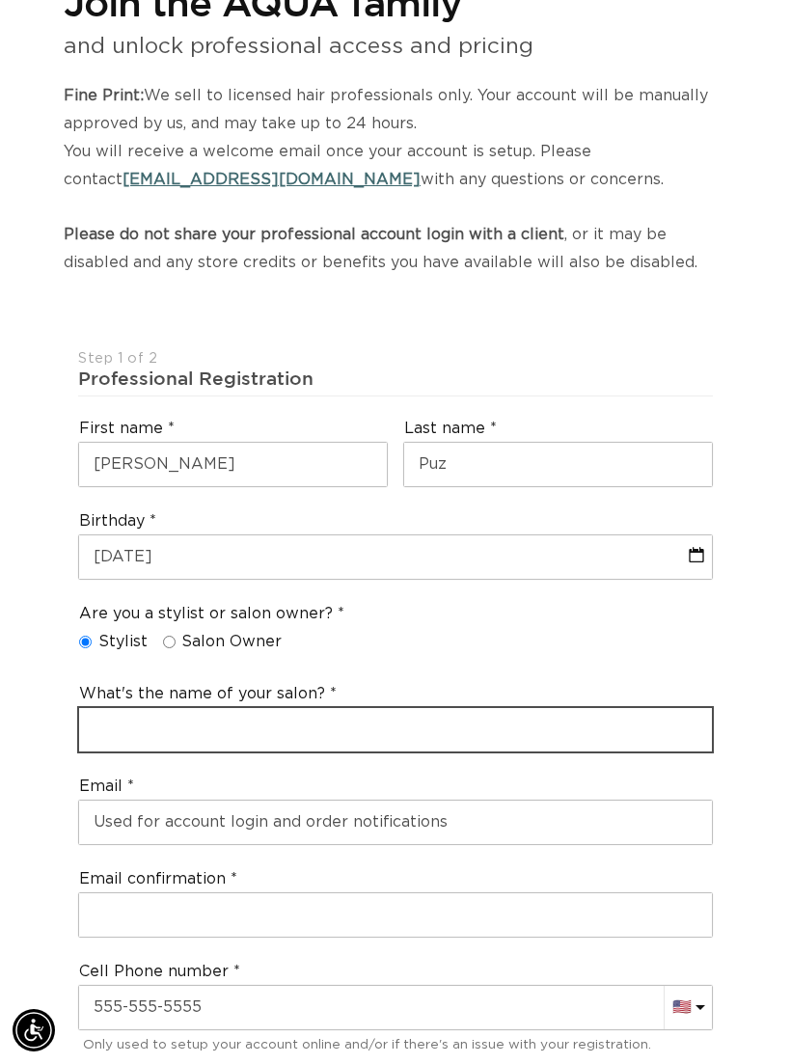
click at [481, 733] on input "text" at bounding box center [395, 729] width 633 height 43
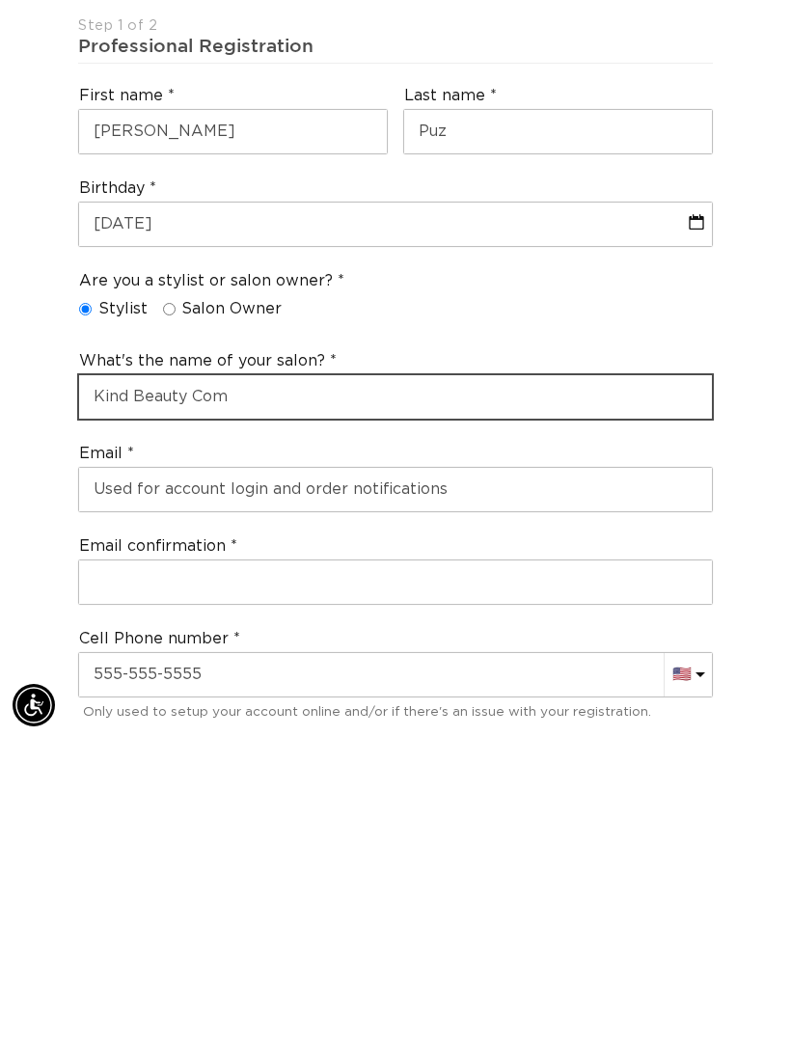
scroll to position [0, 0]
type input "Kind Beauty Company"
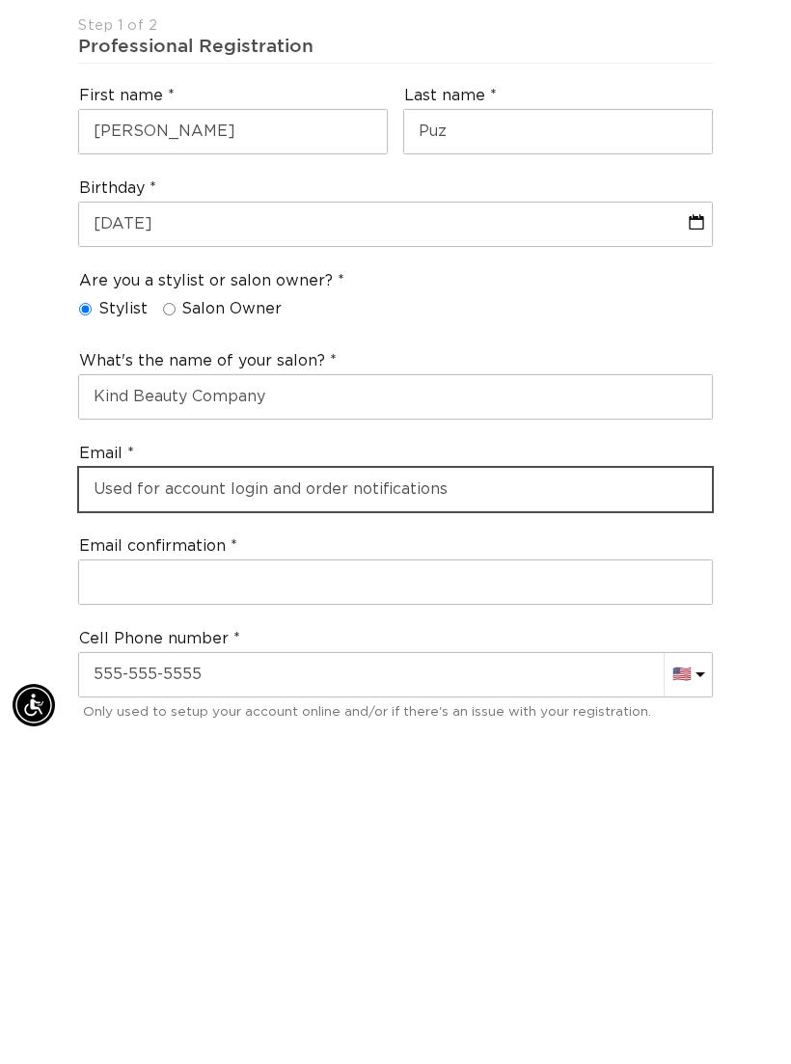
click at [591, 793] on input "email" at bounding box center [395, 814] width 633 height 43
type input "puzjess@gmail.com"
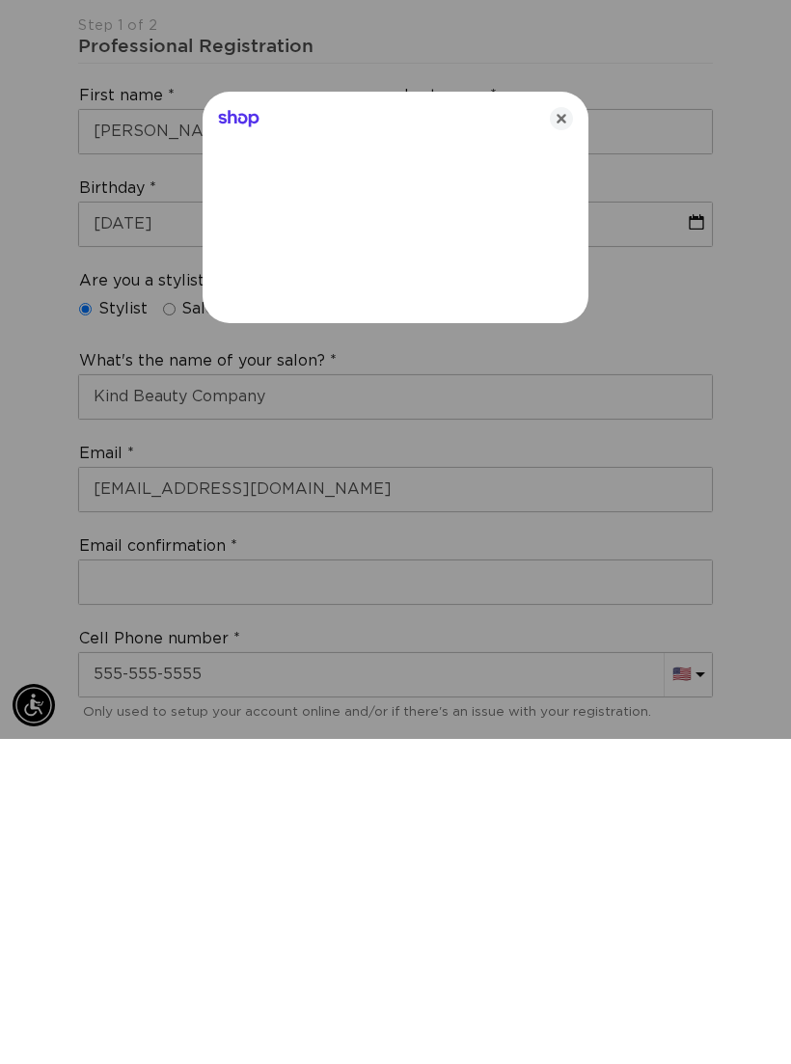
scroll to position [528, 0]
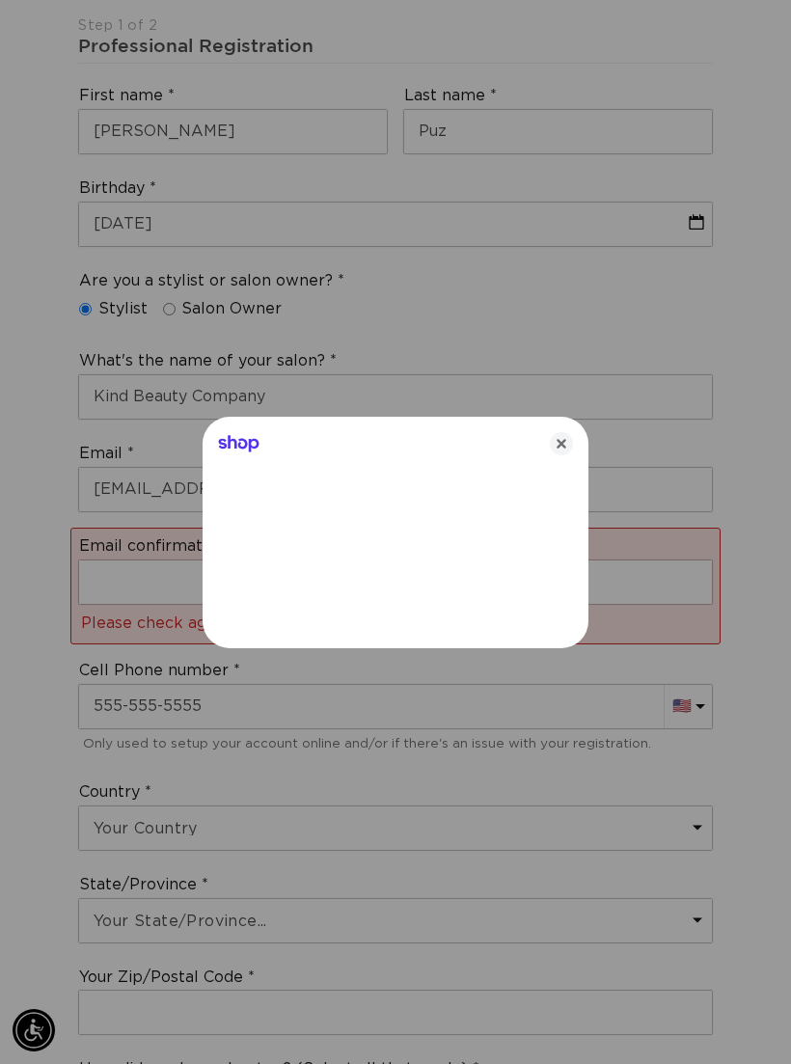
click at [563, 455] on icon "Close" at bounding box center [561, 443] width 23 height 23
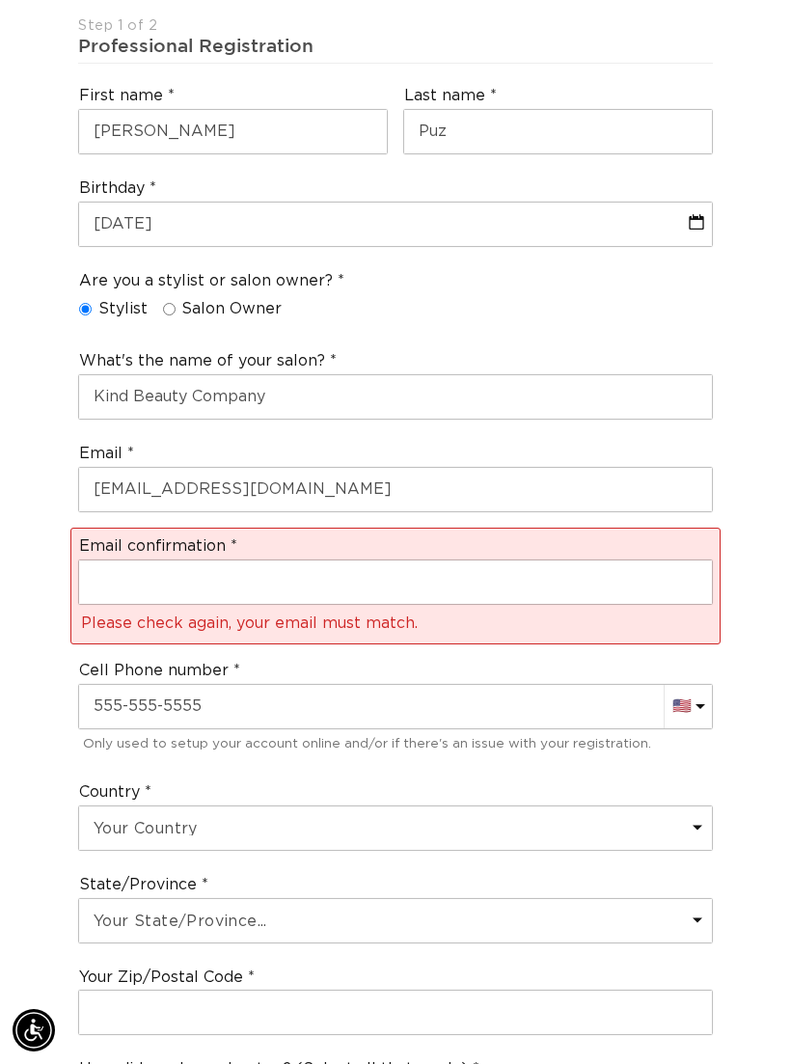
scroll to position [0, 1377]
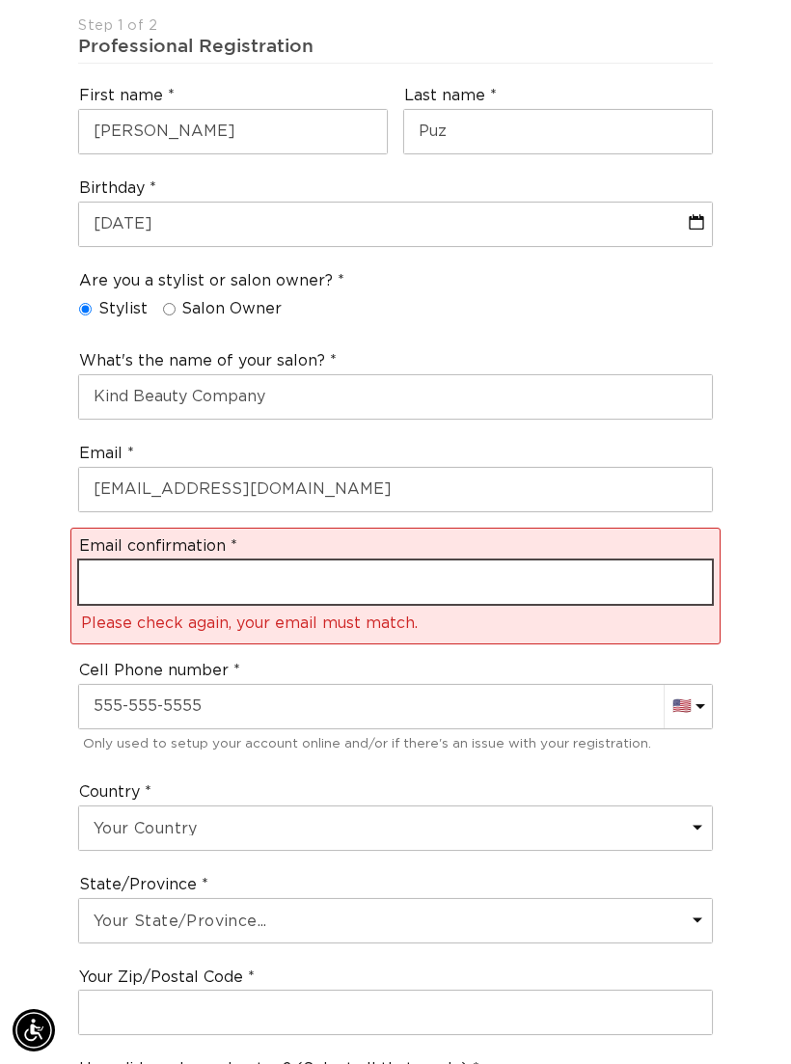
click at [431, 574] on input "email" at bounding box center [395, 581] width 633 height 43
type input "puzjess@gmail.com"
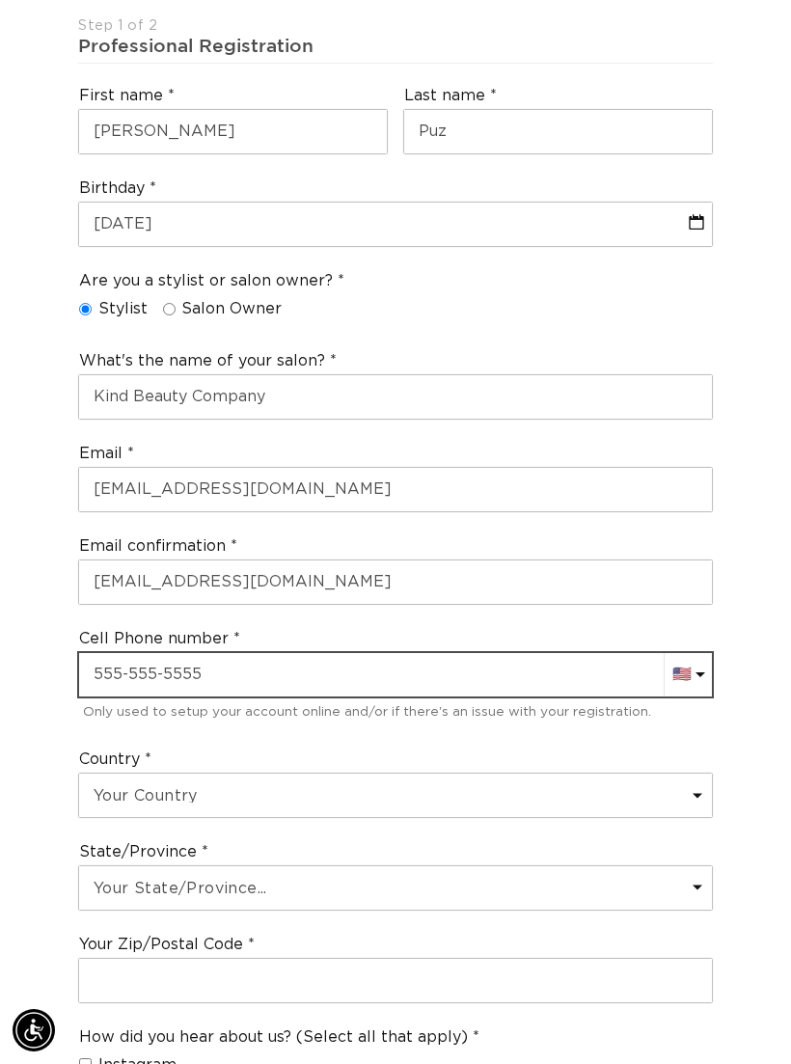
click at [462, 657] on input "text" at bounding box center [395, 674] width 633 height 43
type input "+1"
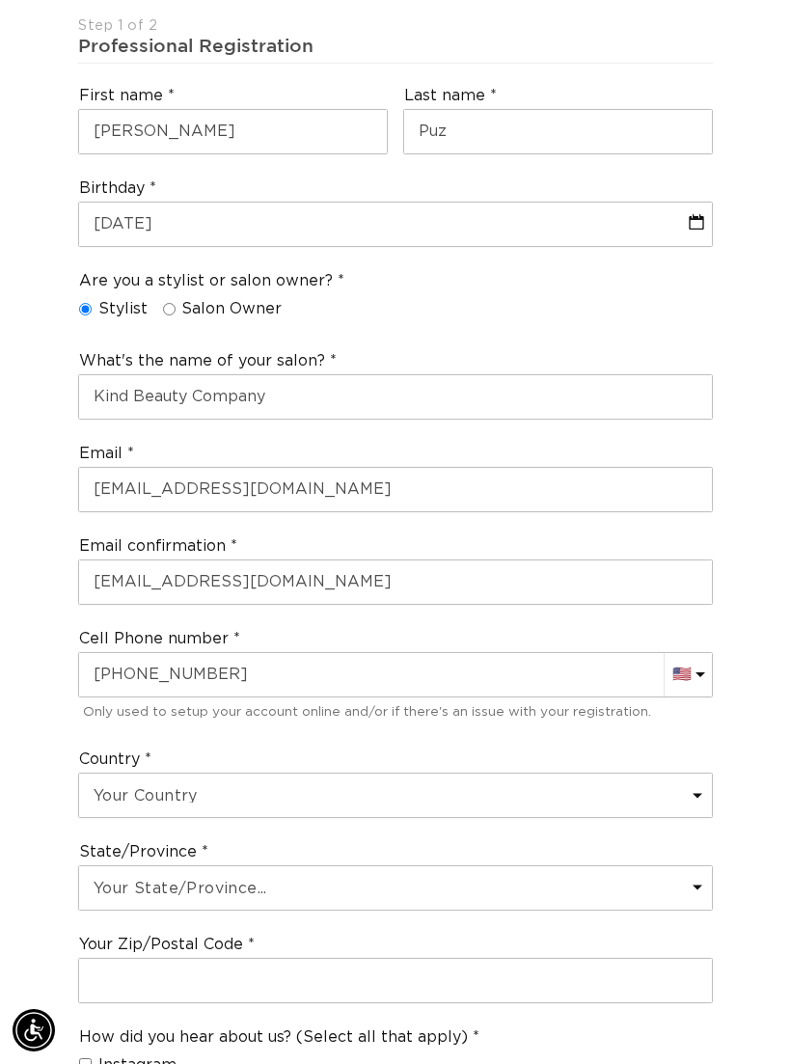
type input "+1 810 706 0777"
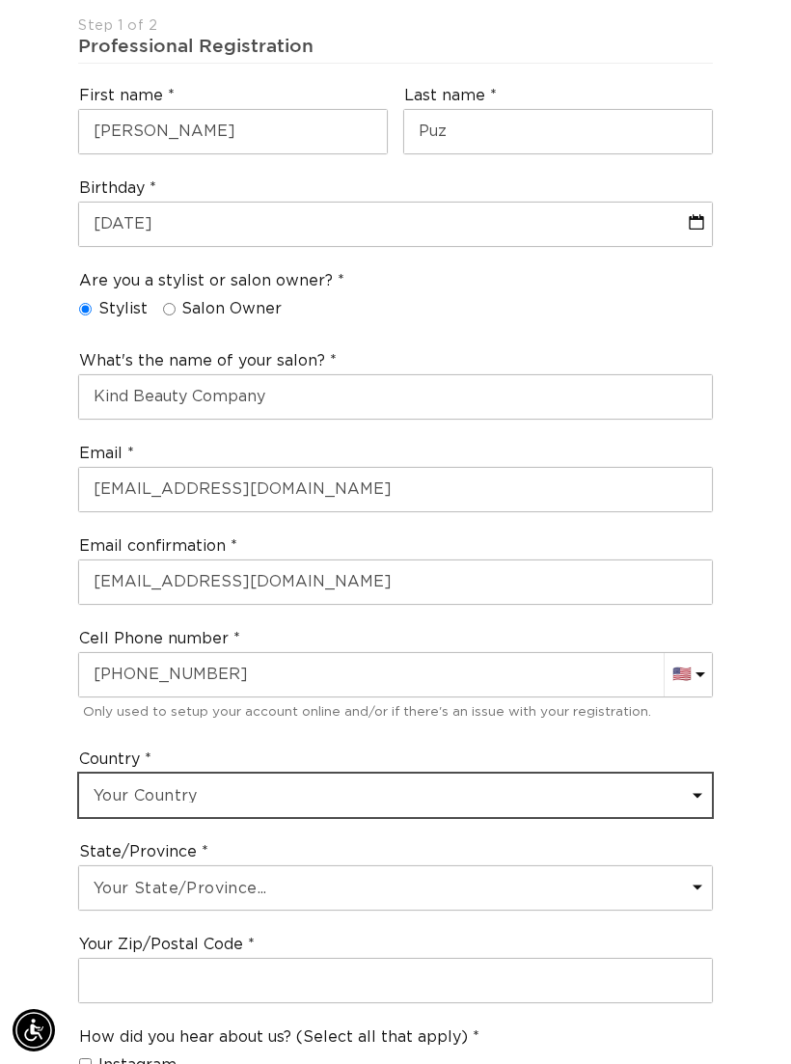
click at [487, 785] on select "Your Country United States Canada Afghanistan Åland Islands Albania Algeria And…" at bounding box center [395, 794] width 633 height 43
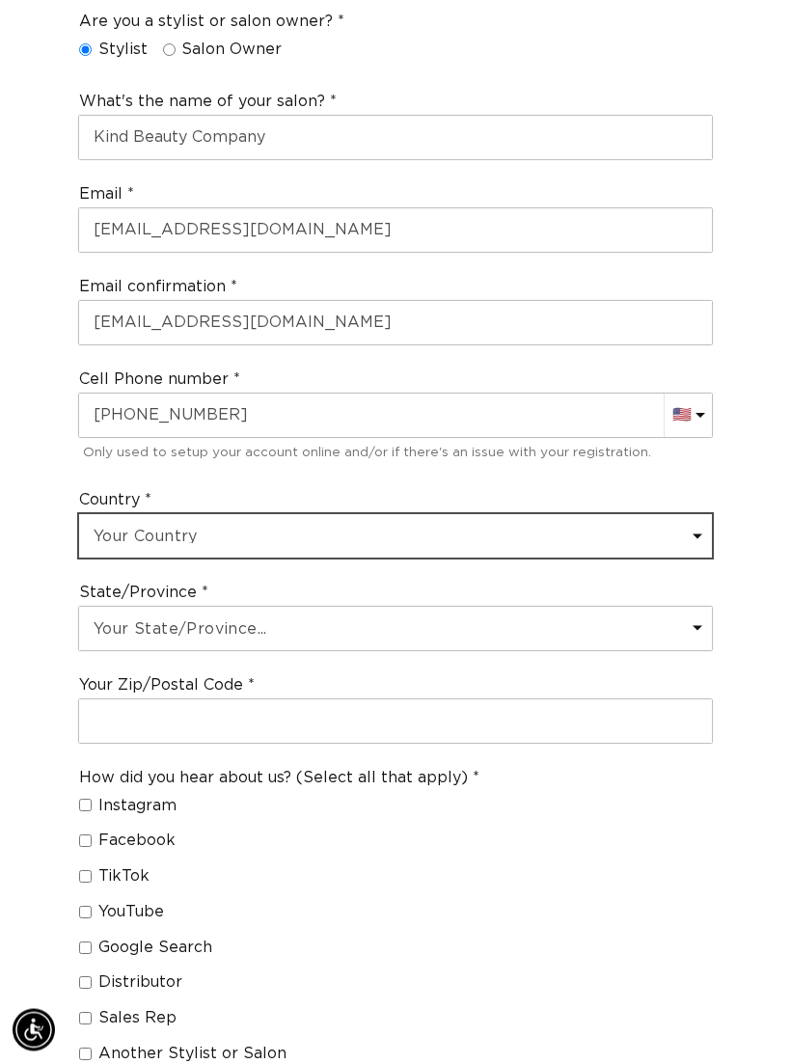
scroll to position [788, 0]
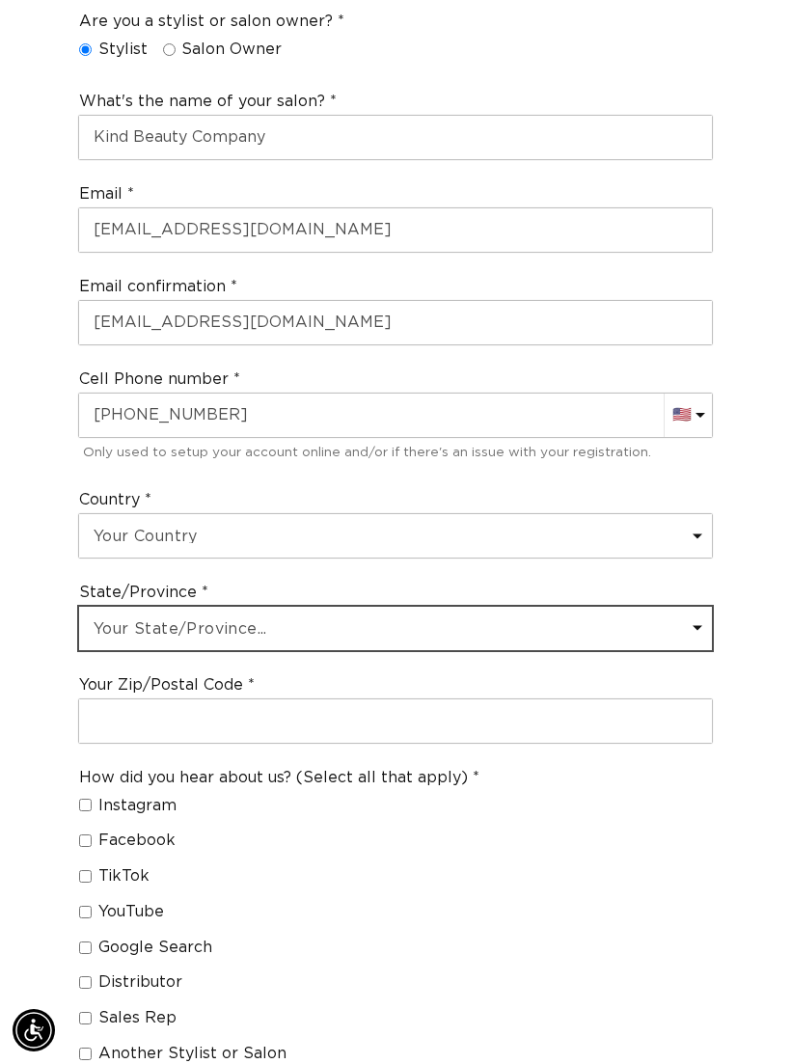
click at [567, 607] on select "Your State/Province... Alabama Alaska American Samoa Arizona Arkansas Californi…" at bounding box center [395, 628] width 633 height 43
select select "Michigan"
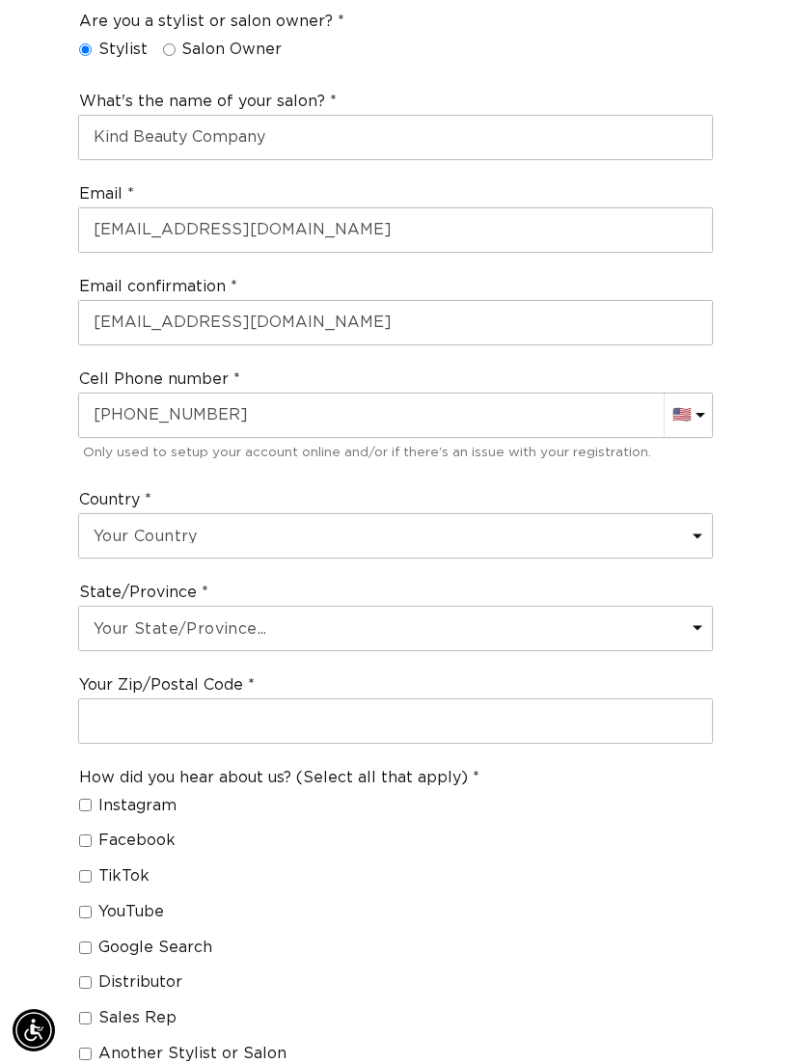
click at [430, 768] on legend "How did you hear about us? (Select all that apply)" at bounding box center [279, 778] width 400 height 20
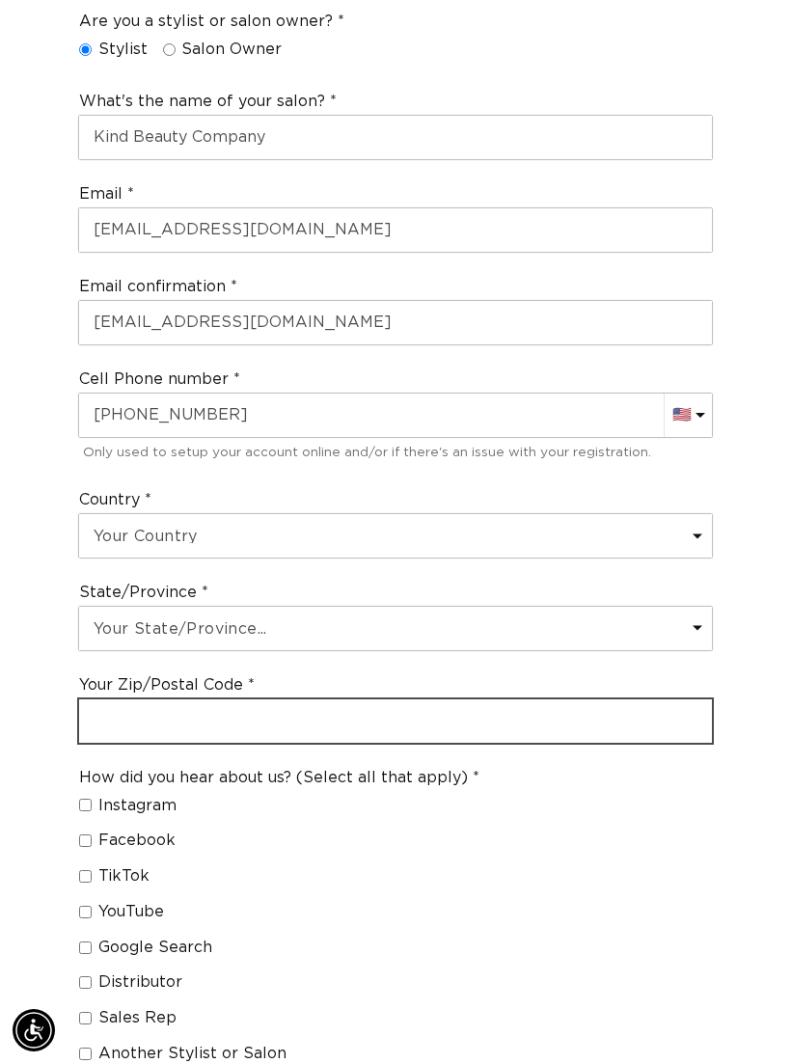
click at [471, 712] on input "text" at bounding box center [395, 720] width 633 height 43
type input "48062"
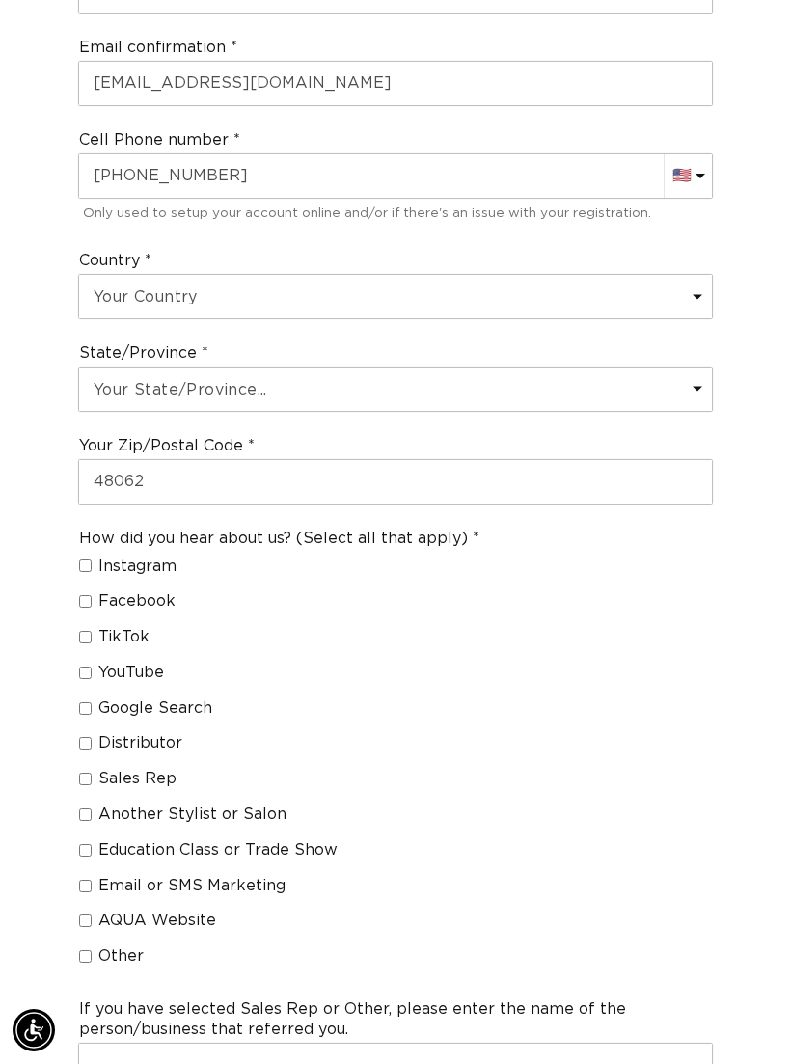
scroll to position [0, 689]
click at [186, 698] on span "Google Search" at bounding box center [155, 708] width 114 height 20
click at [92, 702] on input "Google Search" at bounding box center [85, 708] width 13 height 13
checkbox input "true"
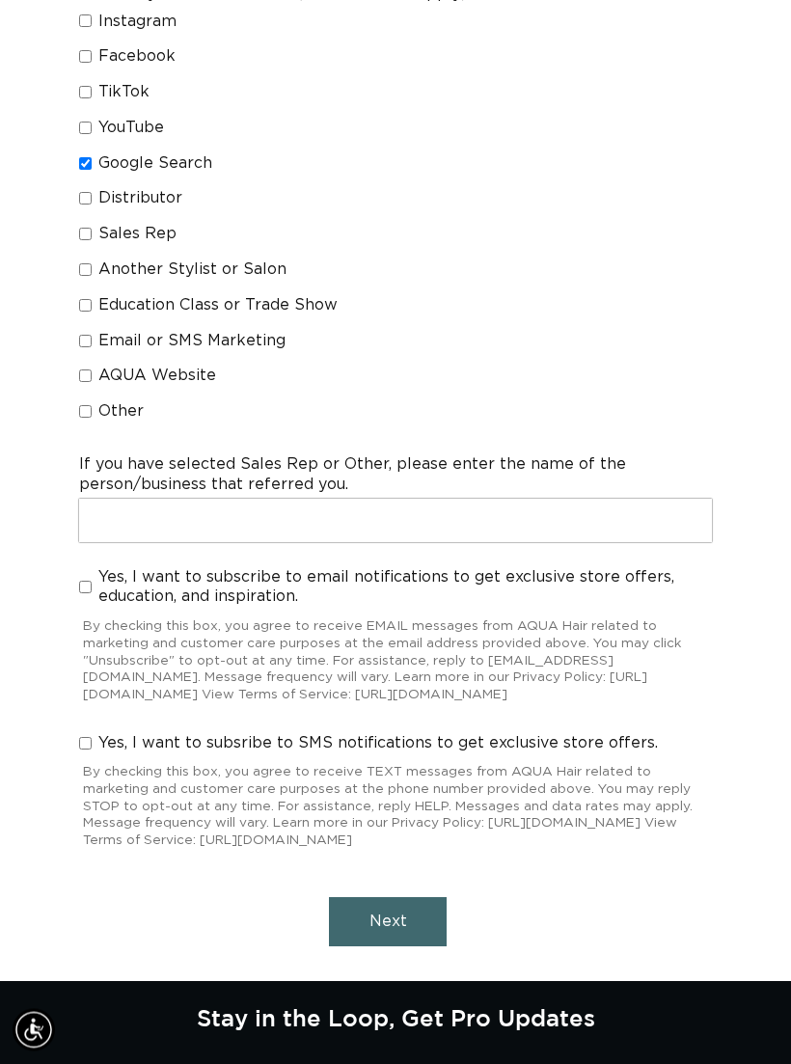
scroll to position [1572, 0]
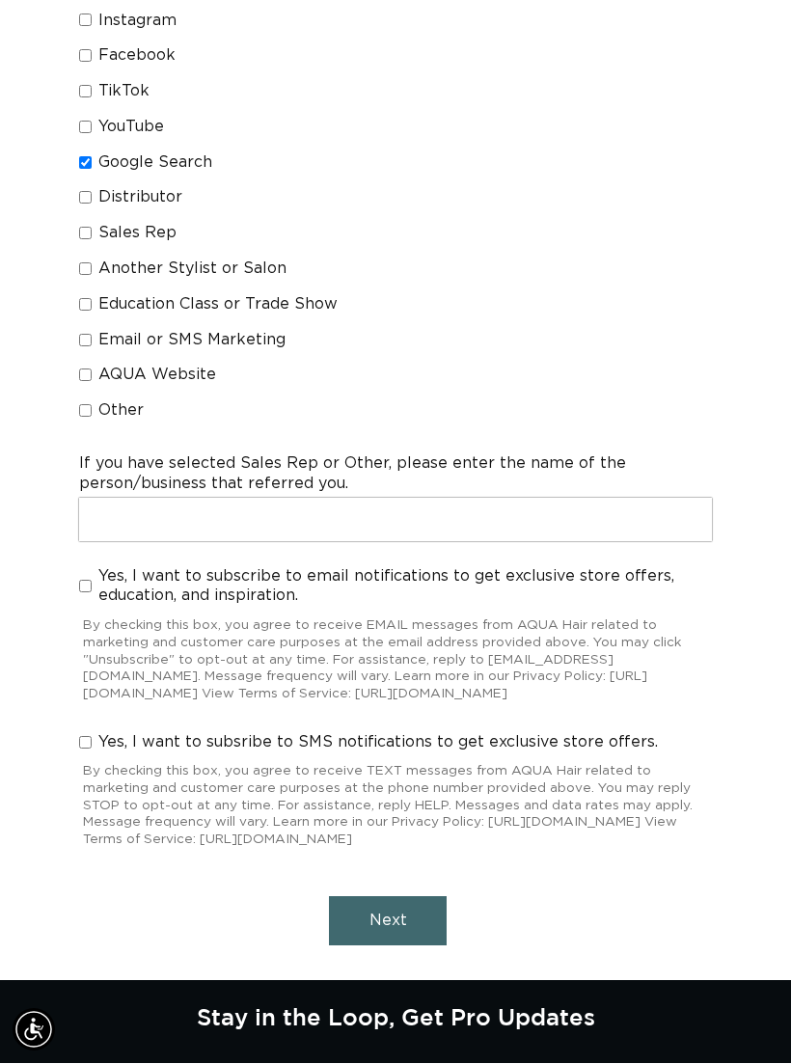
click at [88, 567] on label "Yes, I want to subscribe to email notifications to get exclusive store offers, …" at bounding box center [395, 587] width 633 height 41
click at [88, 581] on input "Yes, I want to subscribe to email notifications to get exclusive store offers, …" at bounding box center [85, 587] width 13 height 13
checkbox input "true"
click at [378, 924] on button "Next" at bounding box center [388, 920] width 118 height 49
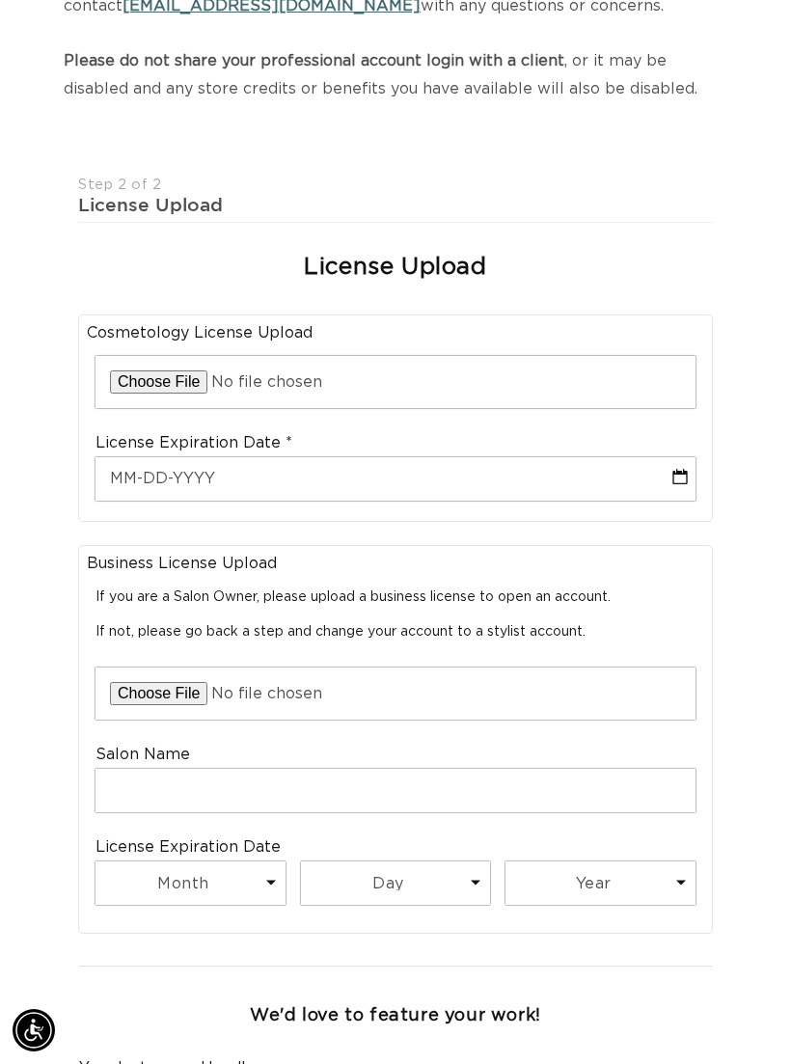
click at [325, 367] on input "file" at bounding box center [395, 382] width 600 height 52
type input "C:\fakepath\BPL_EXT_MstrLicensePrintsLicenseholders_REC_SGL_CRYS_20250103_23002…"
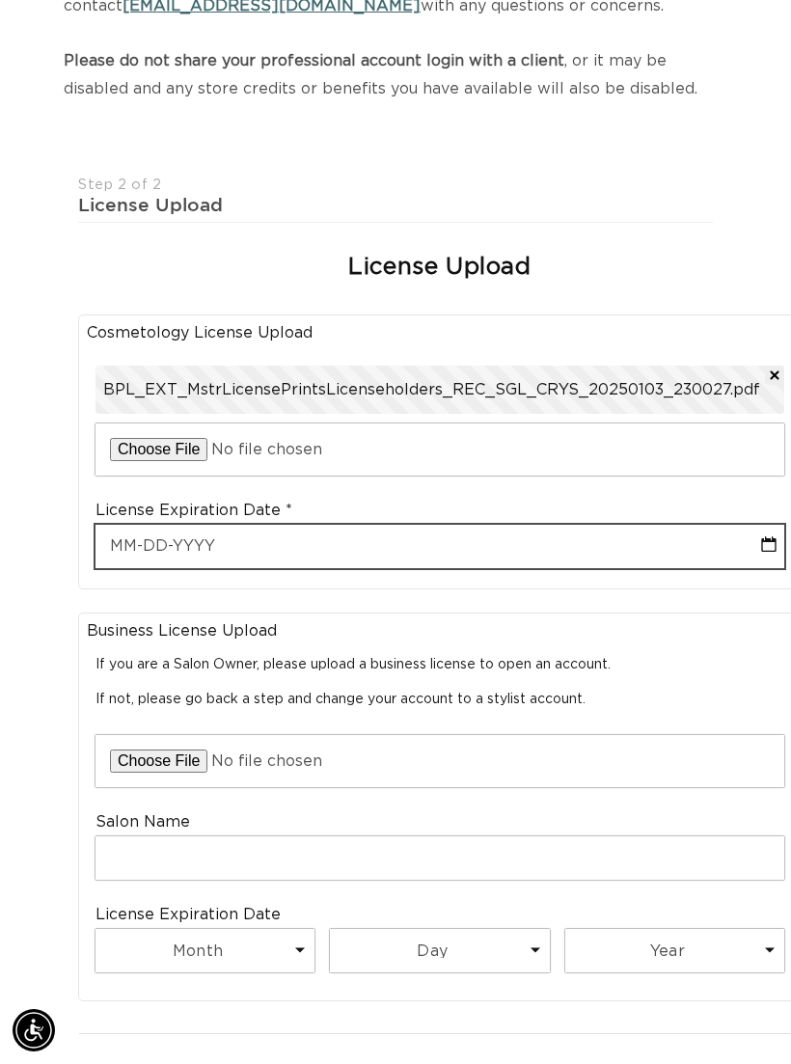
click at [549, 554] on input "text" at bounding box center [439, 546] width 689 height 43
select select "9"
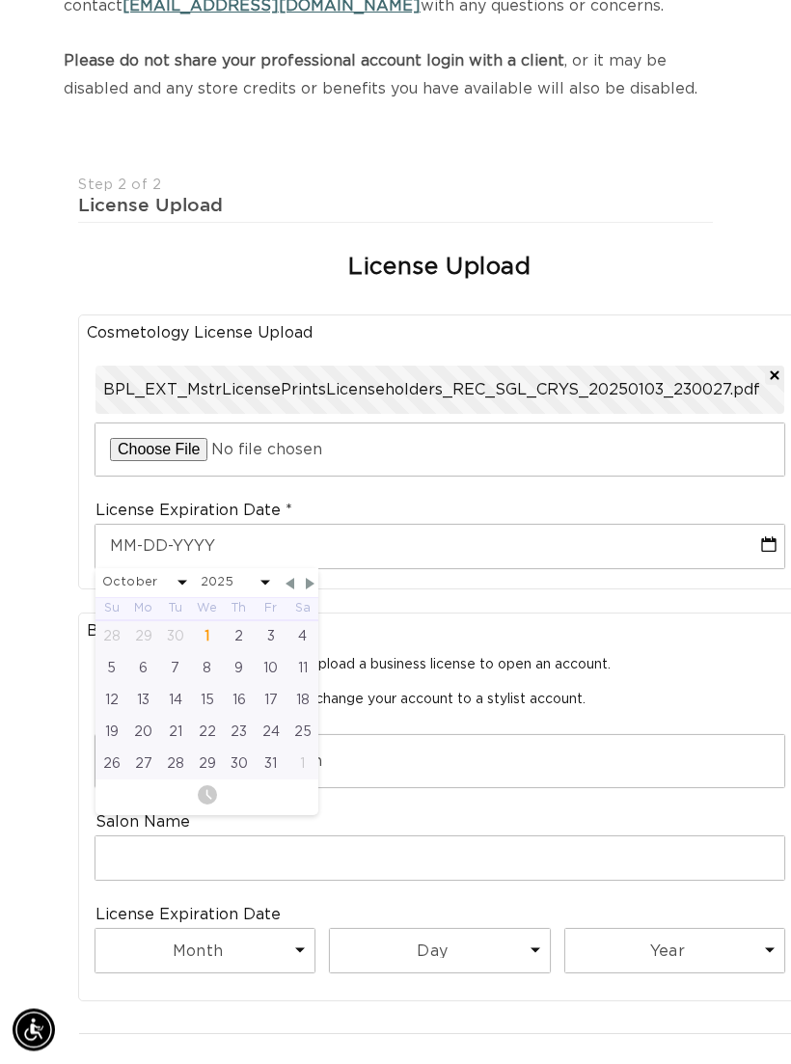
click at [209, 621] on div "1" at bounding box center [207, 637] width 32 height 32
type input "10-01-2025"
select select "9"
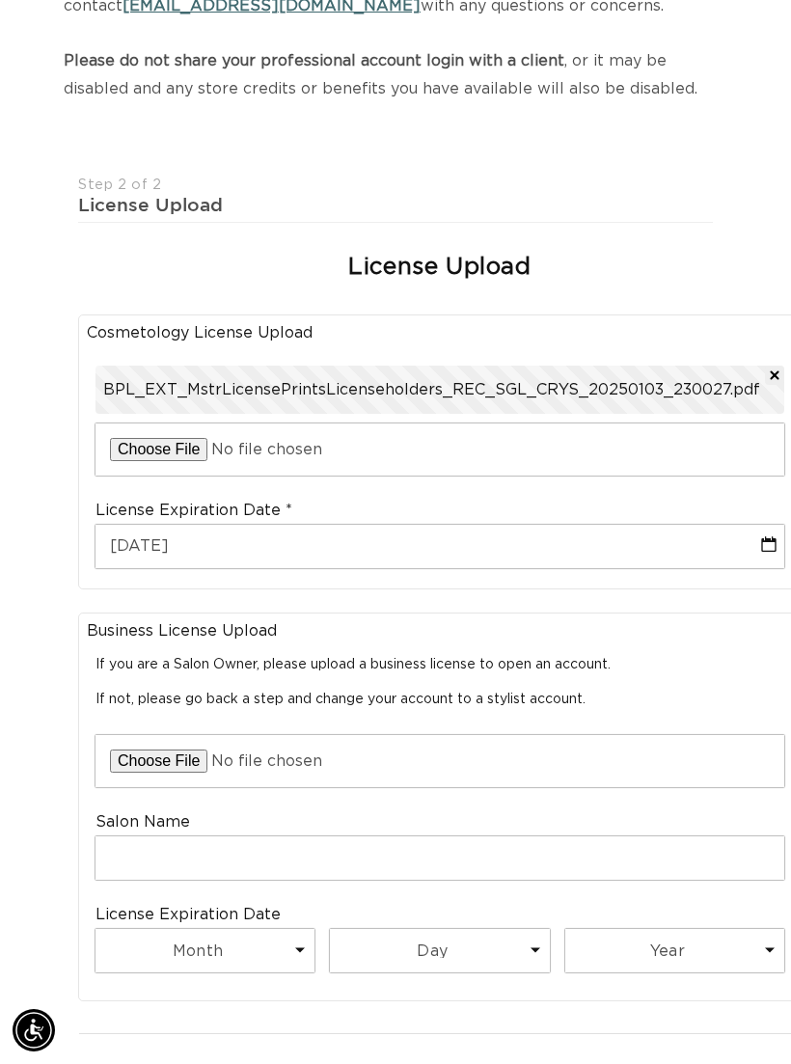
scroll to position [0, 689]
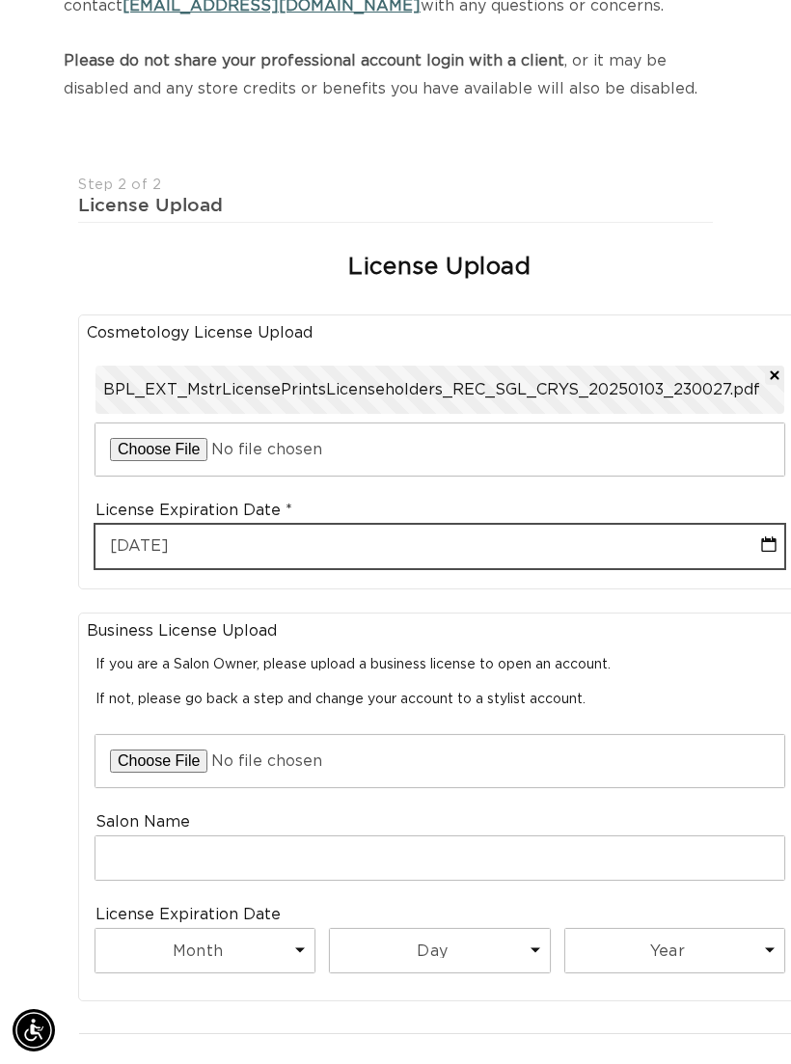
click at [320, 538] on input "10-01-2025" at bounding box center [439, 546] width 689 height 43
select select "9"
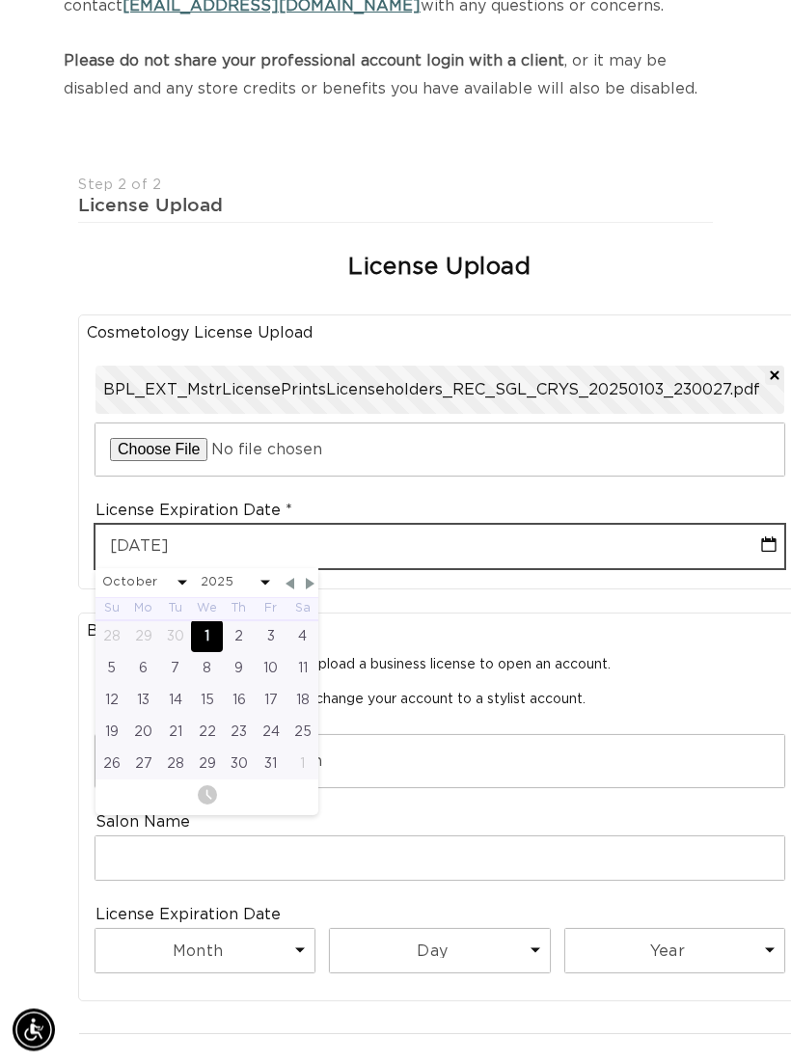
scroll to position [0, 1377]
type input "10-01-20"
select select "9"
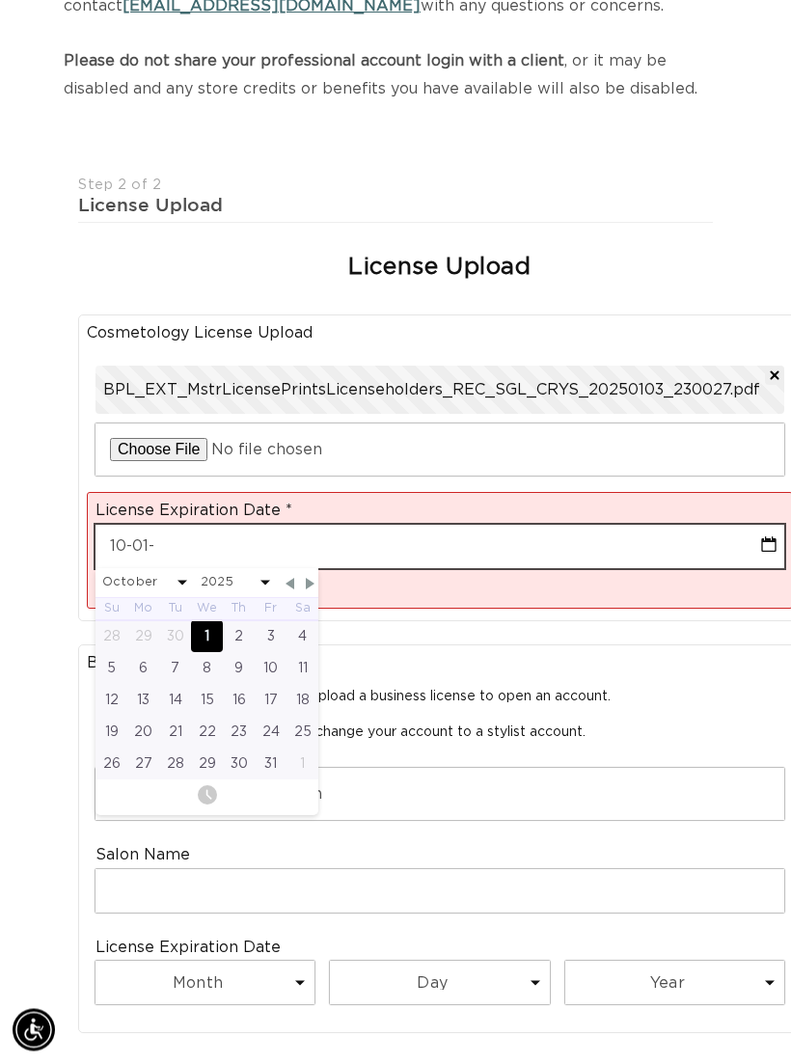
type input "10-01"
select select "9"
type input "10-0"
select select "9"
type input "1"
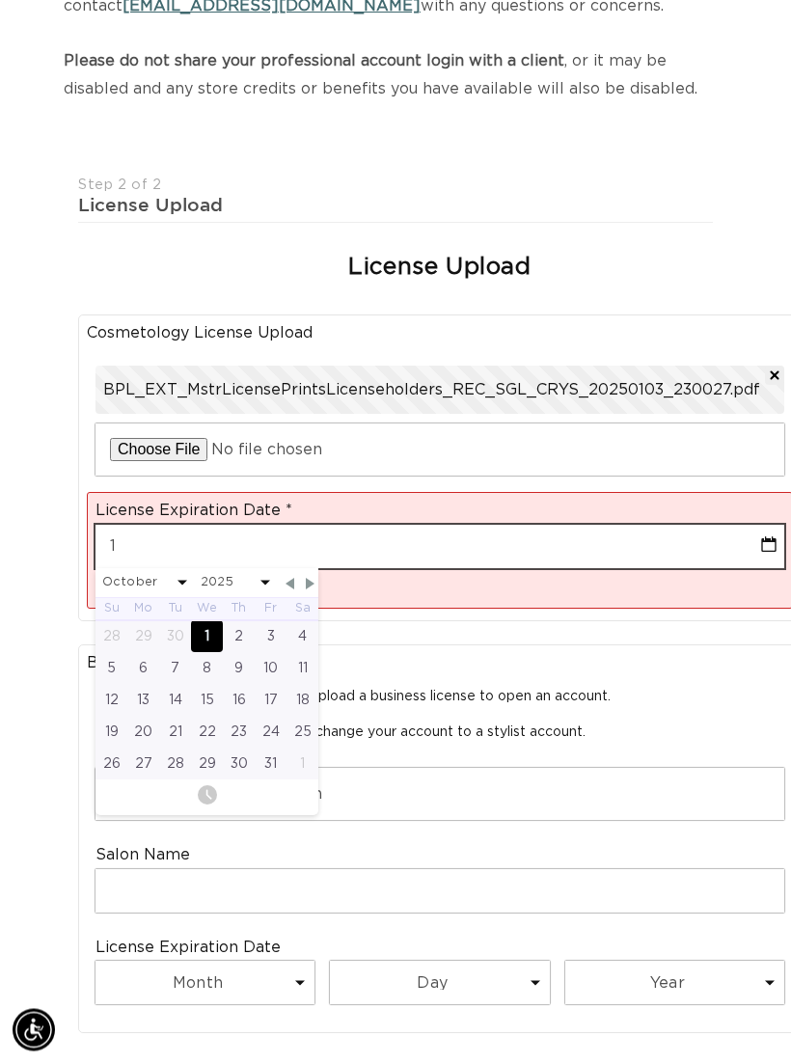
select select "9"
type input "1"
select select "9"
type input "1"
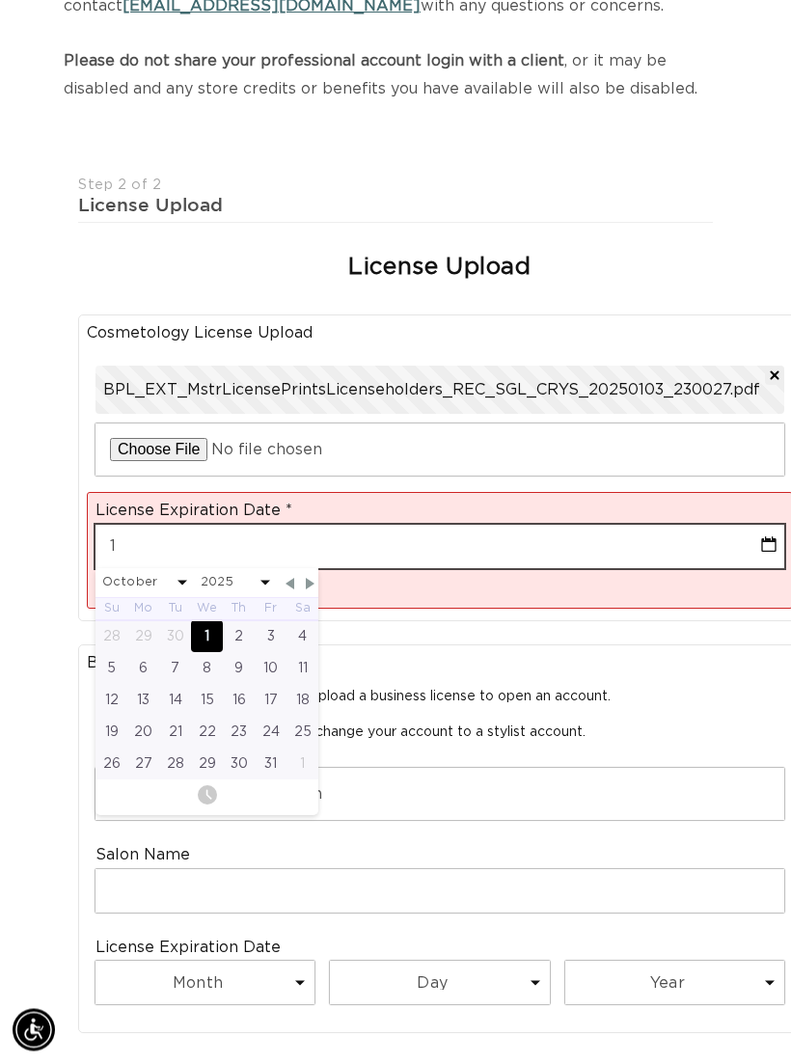
scroll to position [0, 689]
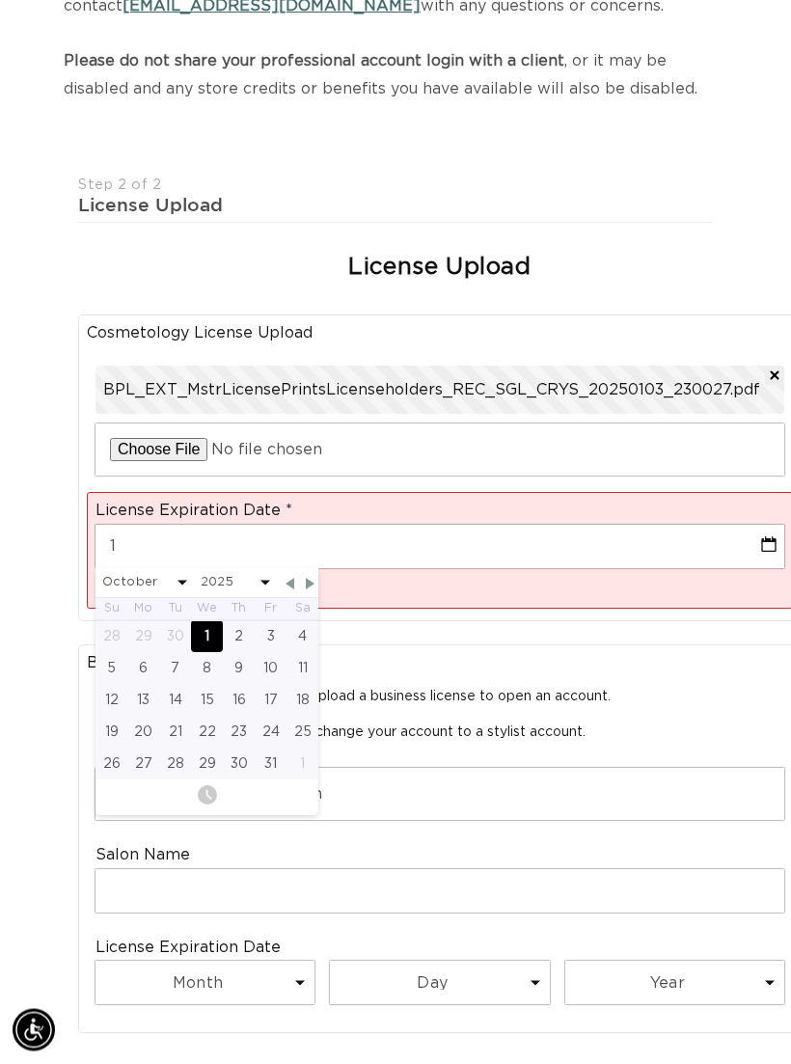
click at [306, 576] on span "Next Month" at bounding box center [310, 584] width 17 height 17
click at [305, 576] on span "Next Month" at bounding box center [310, 584] width 17 height 17
select select "11"
click at [243, 574] on select "2025 2026 2027 2028 2029 2030 2031 2032 2033 2034 2035 2036 2037 2038 2039 2040" at bounding box center [235, 583] width 69 height 24
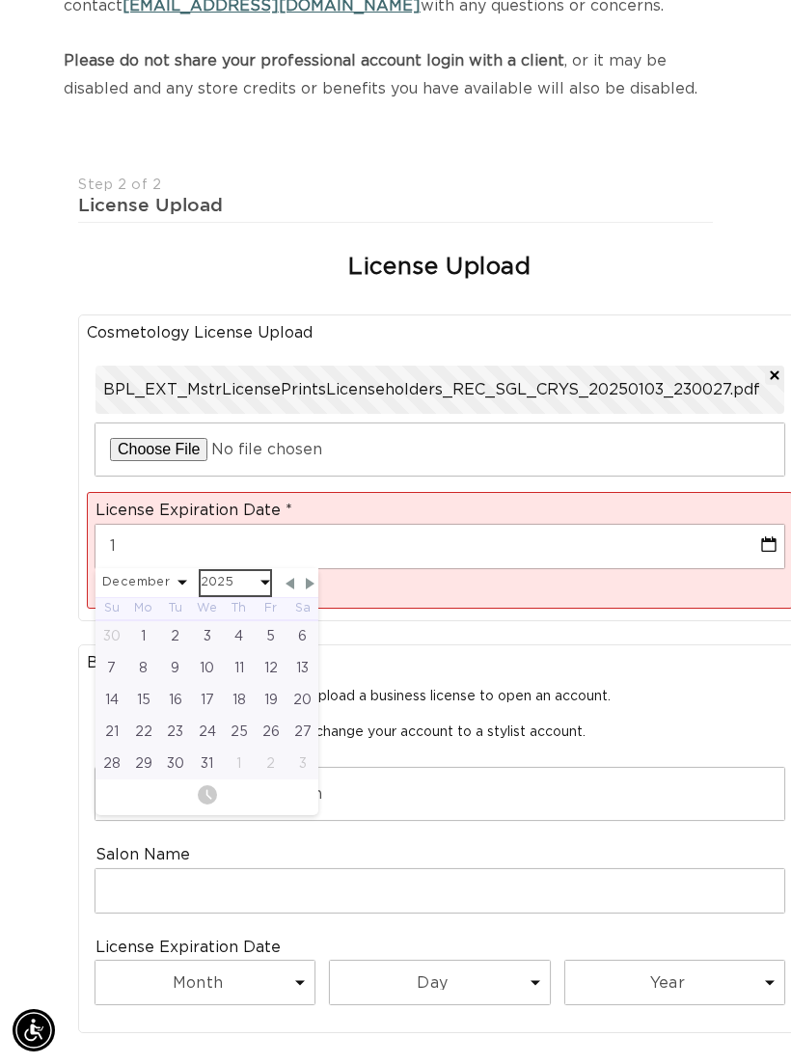
scroll to position [0, 1377]
select select "11"
select select "2027"
click at [174, 576] on select "January February March April May June July August September October November De…" at bounding box center [144, 583] width 85 height 24
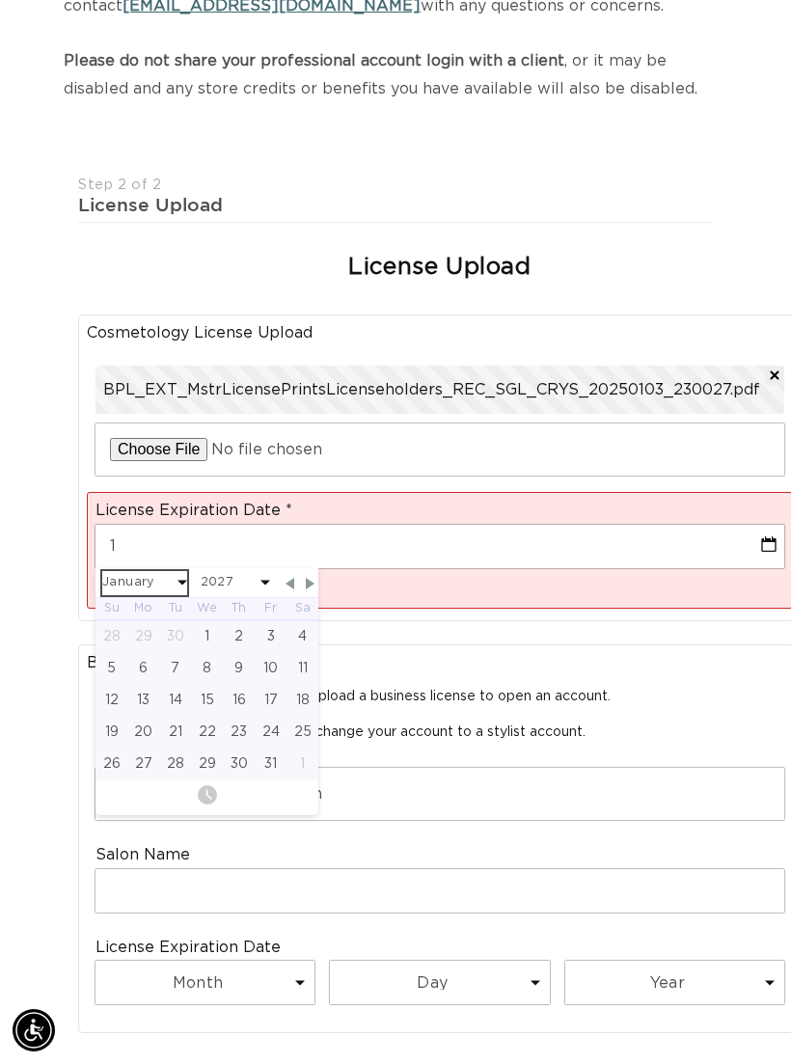
select select "2027"
click at [109, 652] on div "3" at bounding box center [111, 668] width 32 height 32
type input "01-03-2027"
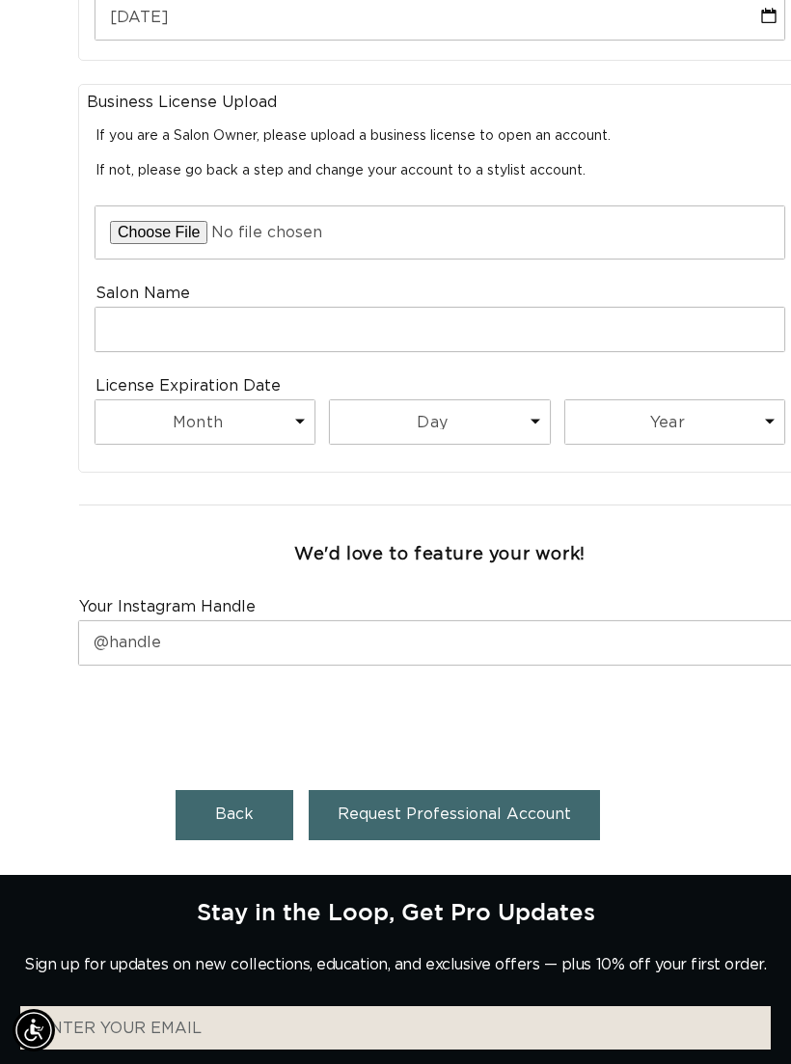
click at [546, 790] on button "Request Professional Account" at bounding box center [454, 814] width 291 height 49
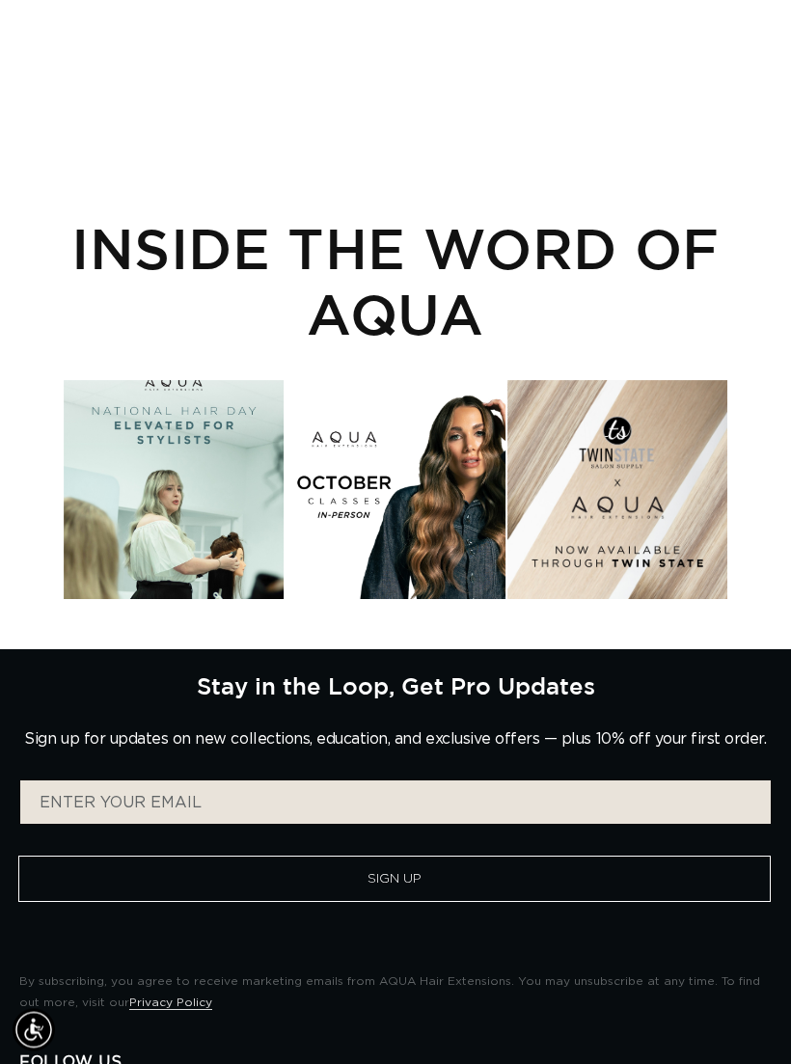
scroll to position [367, 0]
